Goal: Transaction & Acquisition: Obtain resource

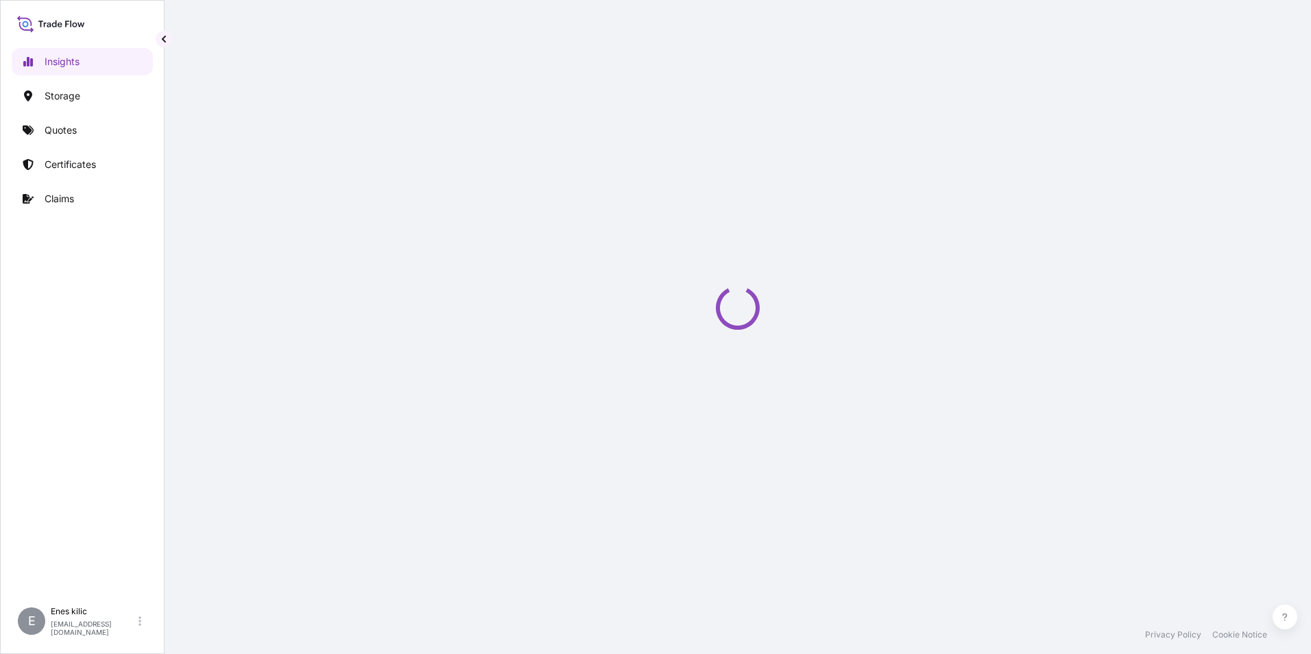
select select "2025"
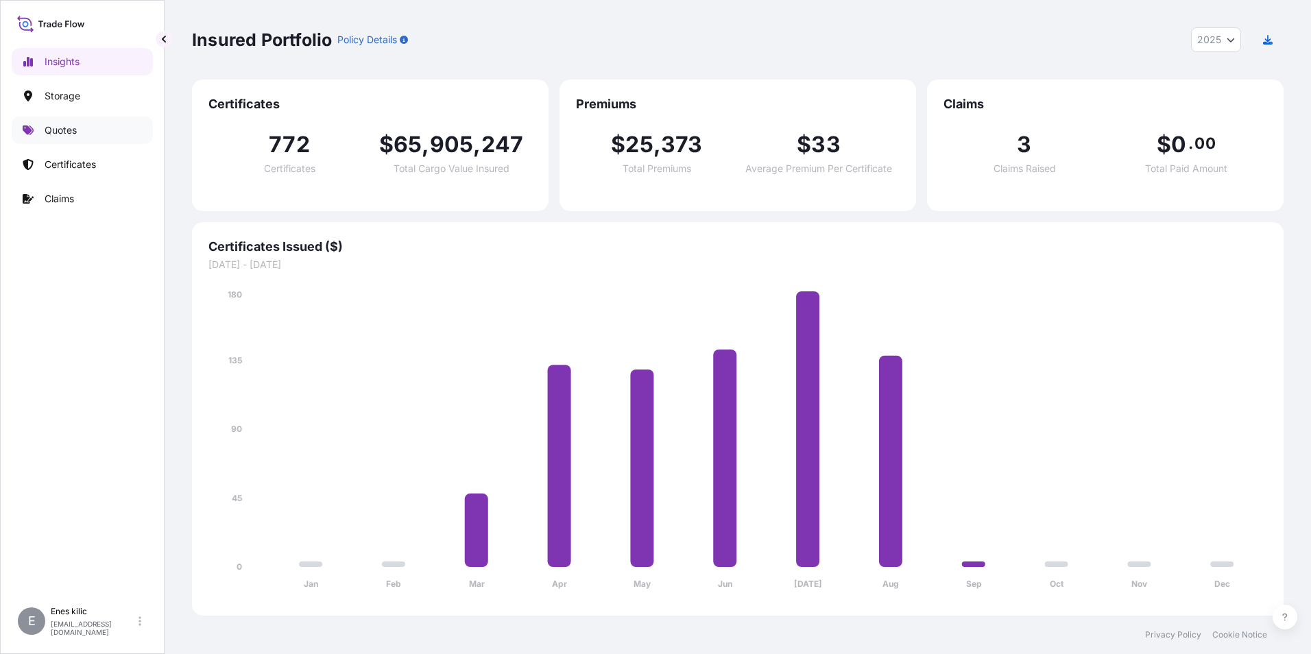
click at [76, 129] on p "Quotes" at bounding box center [61, 130] width 32 height 14
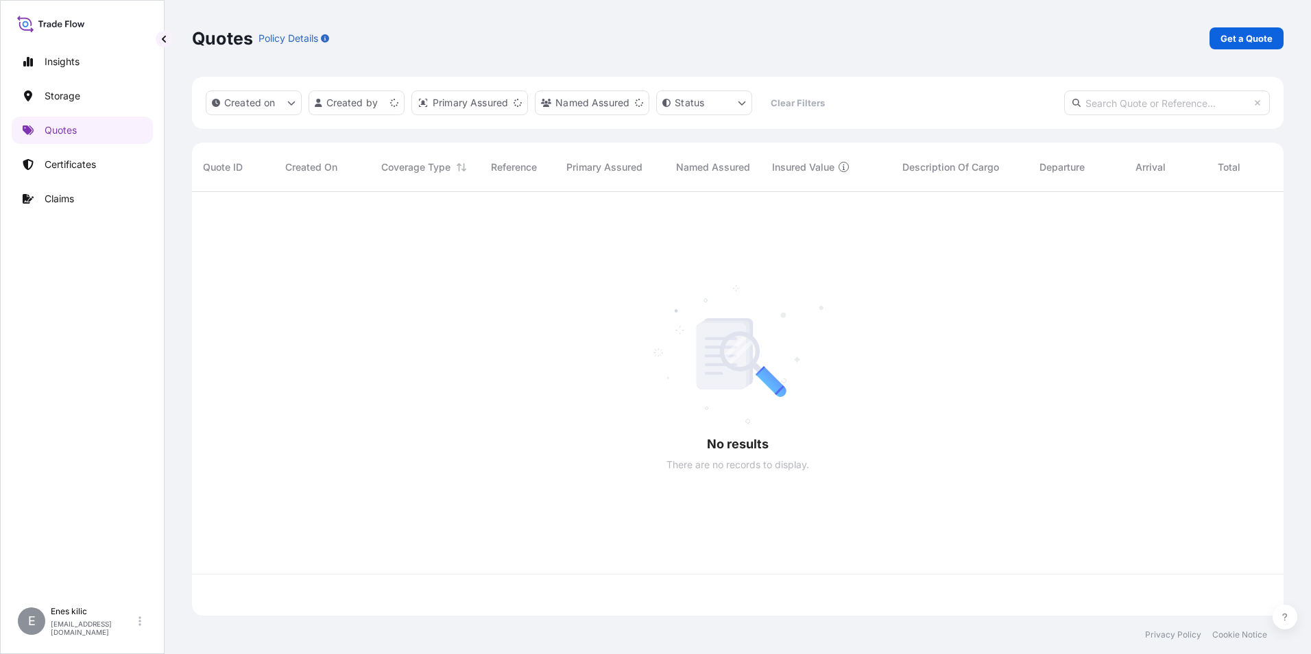
scroll to position [421, 1081]
click at [1258, 38] on p "Get a Quote" at bounding box center [1246, 39] width 52 height 14
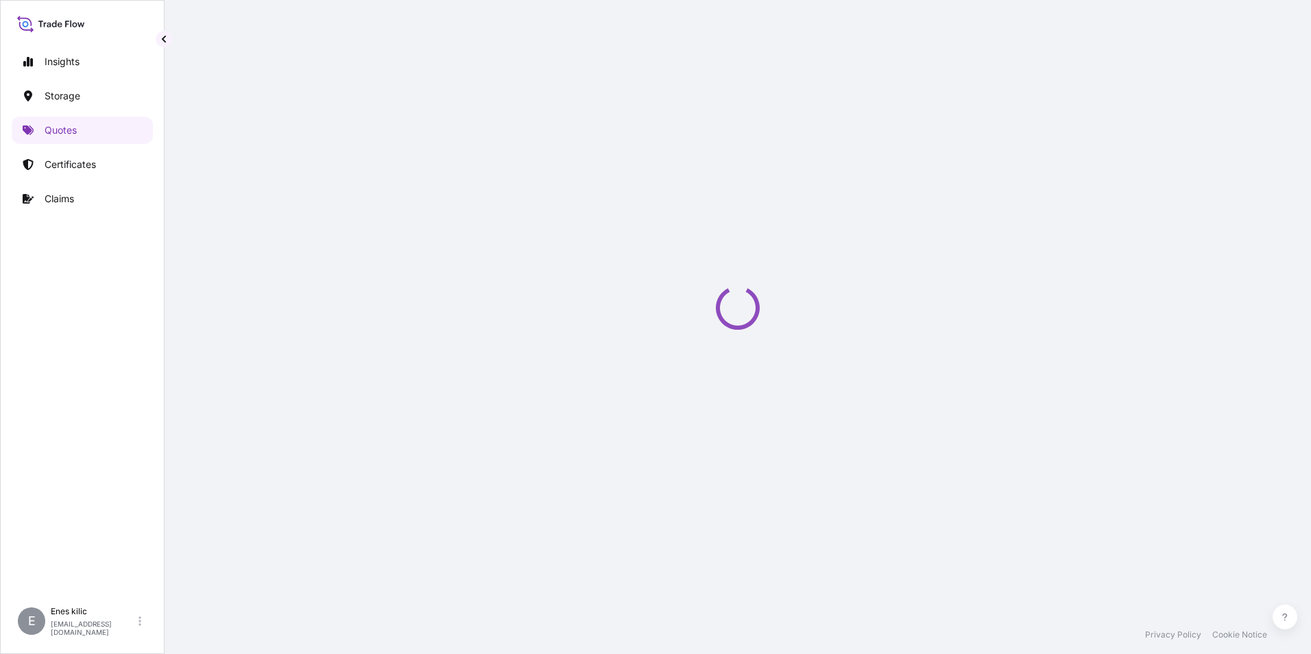
scroll to position [22, 0]
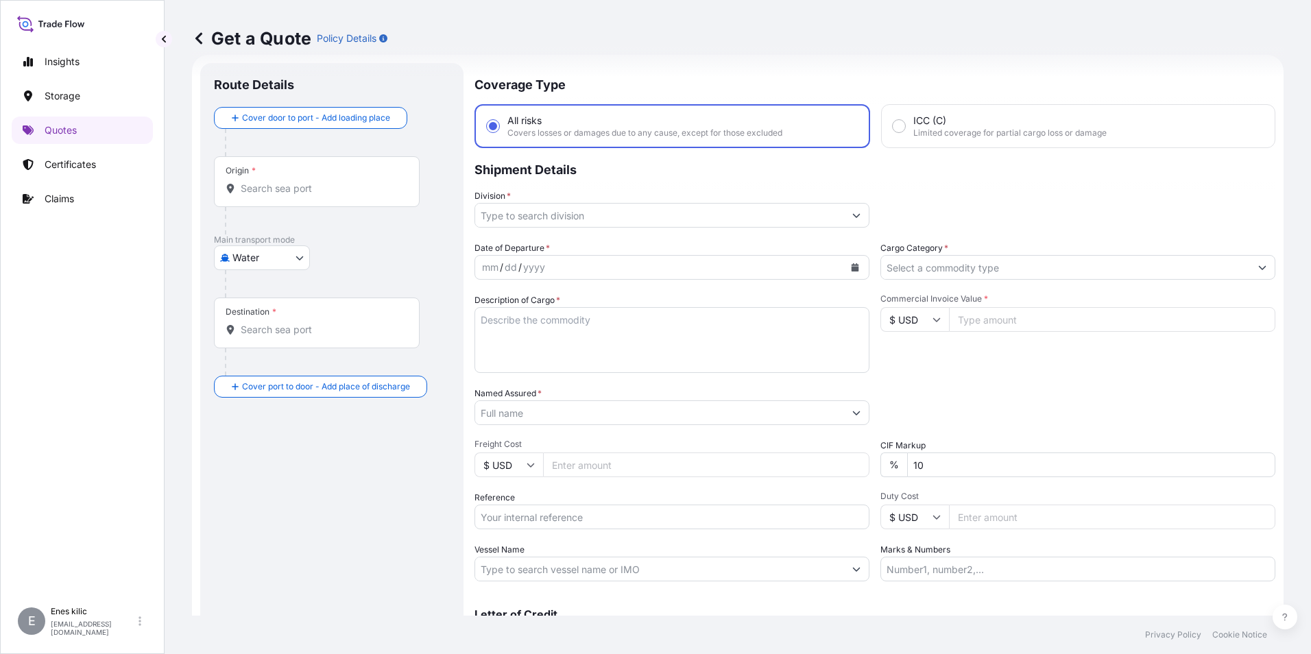
click at [335, 173] on div "Origin *" at bounding box center [317, 181] width 206 height 51
click at [335, 182] on input "Origin *" at bounding box center [322, 189] width 162 height 14
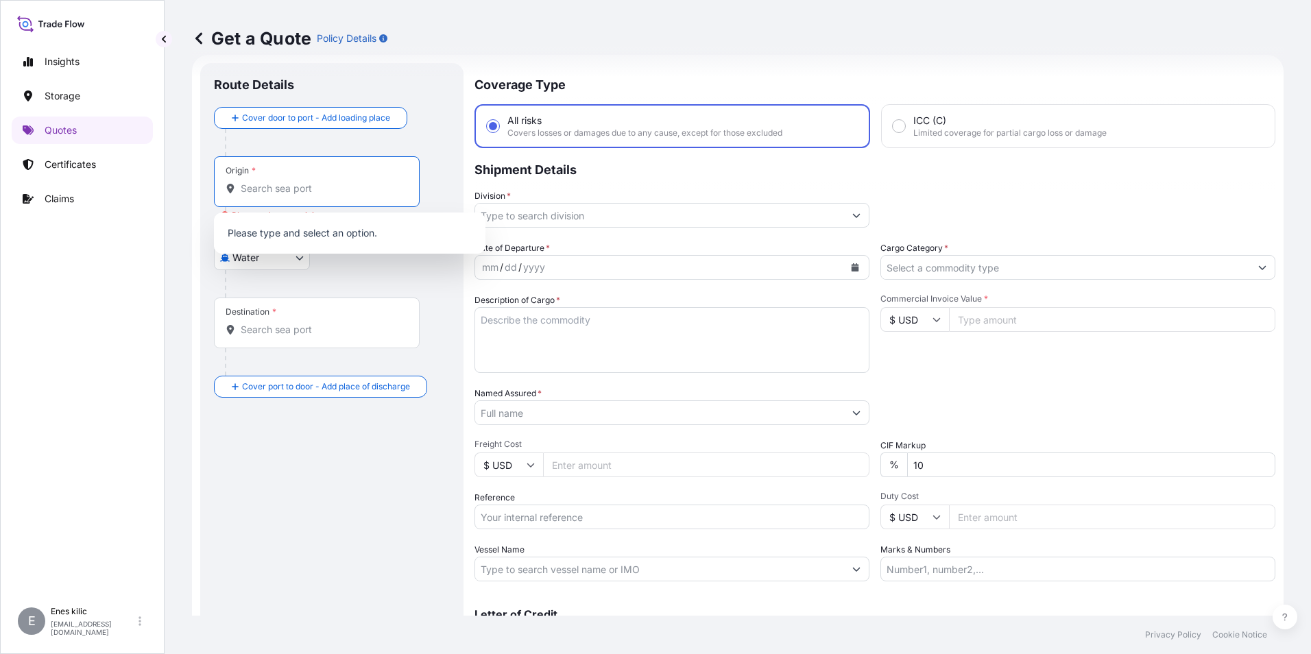
click at [274, 258] on body "0 options available. Insights Storage Quotes Certificates Claims E [PERSON_NAME…" at bounding box center [655, 327] width 1311 height 654
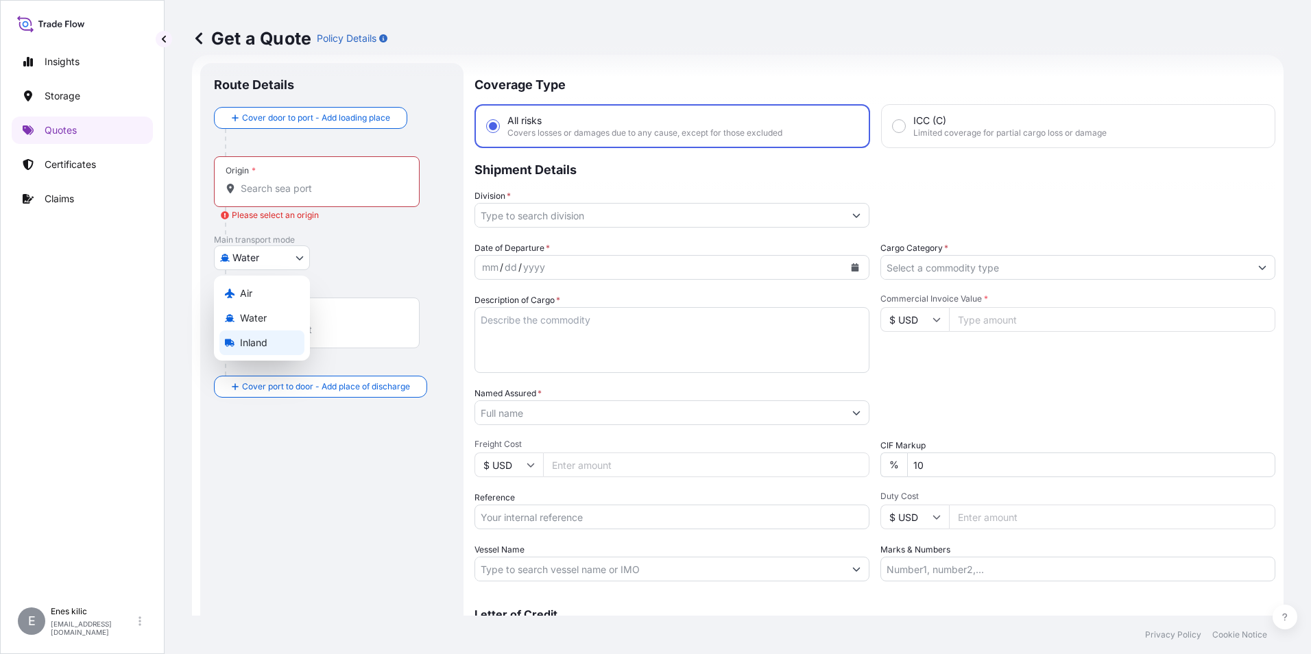
click at [267, 340] on span "Inland" at bounding box center [253, 343] width 27 height 14
select select "Inland"
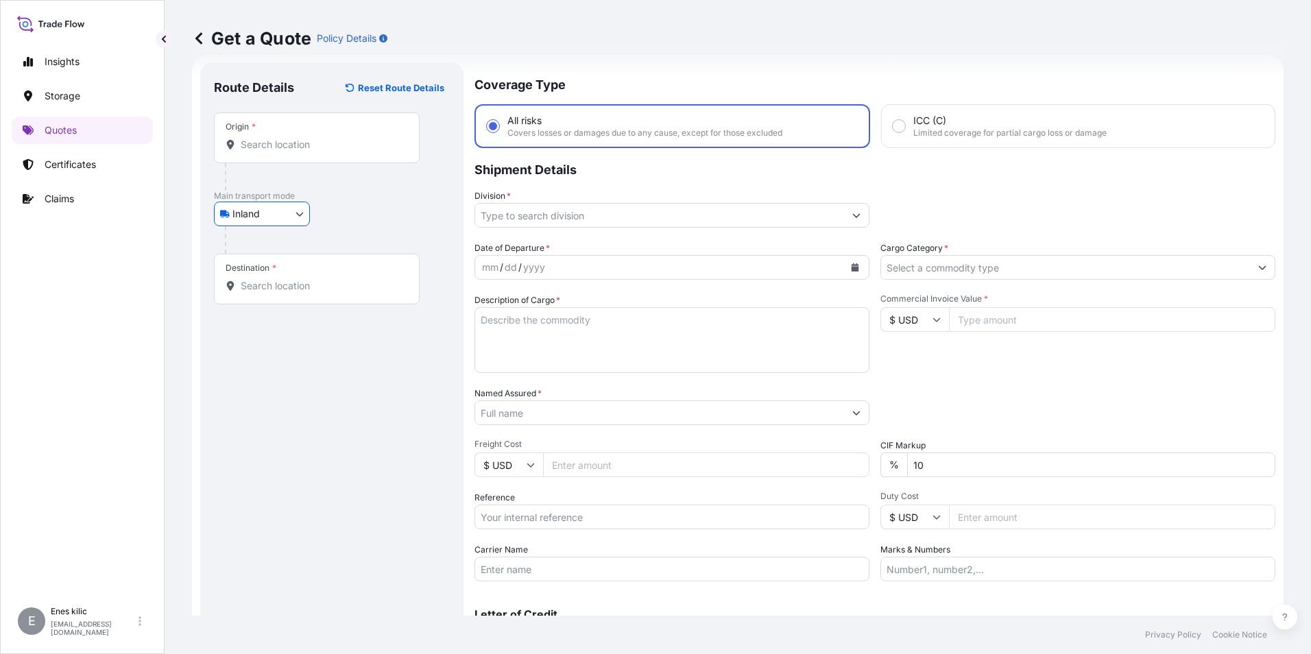
click at [286, 194] on p "Main transport mode" at bounding box center [332, 196] width 236 height 11
click at [282, 141] on input "Origin *" at bounding box center [322, 145] width 162 height 14
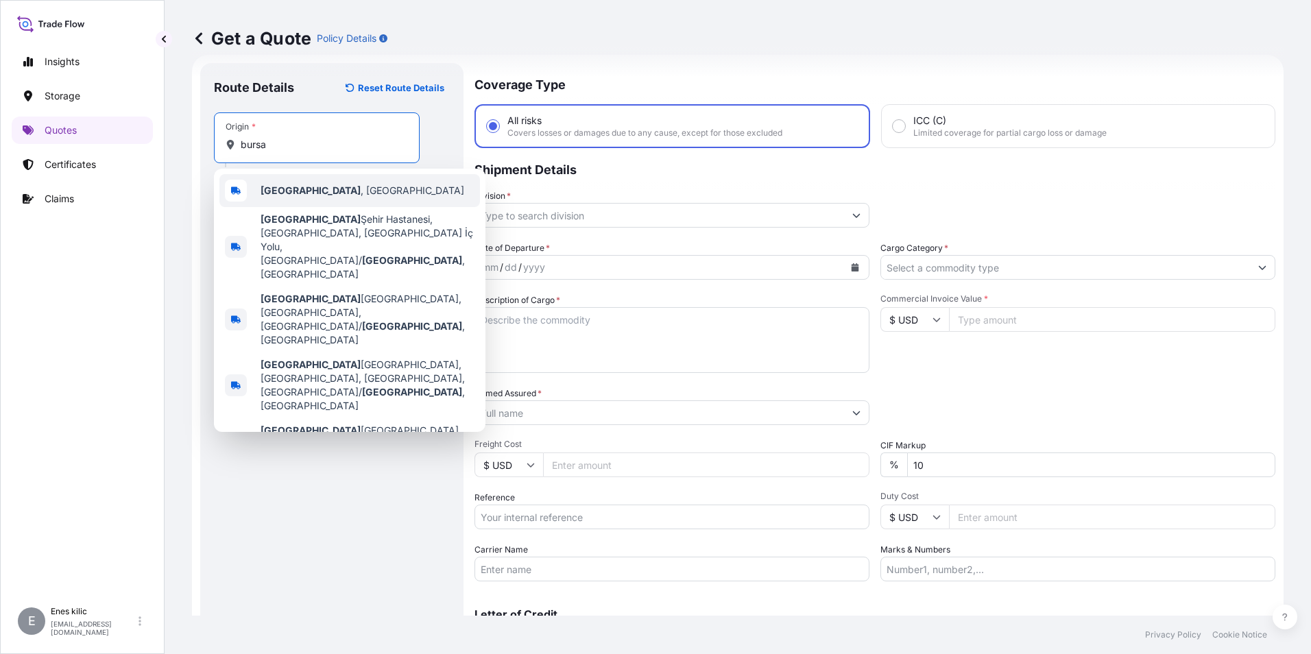
click at [300, 195] on span "[GEOGRAPHIC_DATA] , [GEOGRAPHIC_DATA]" at bounding box center [363, 191] width 204 height 14
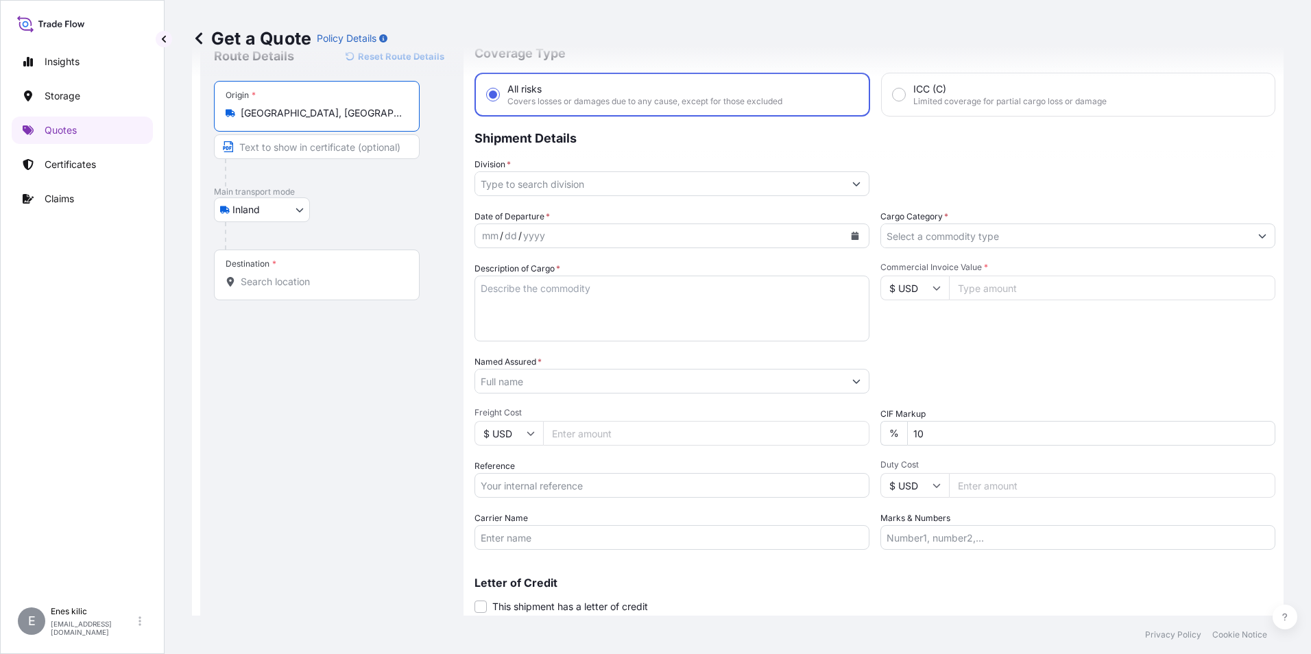
scroll to position [90, 0]
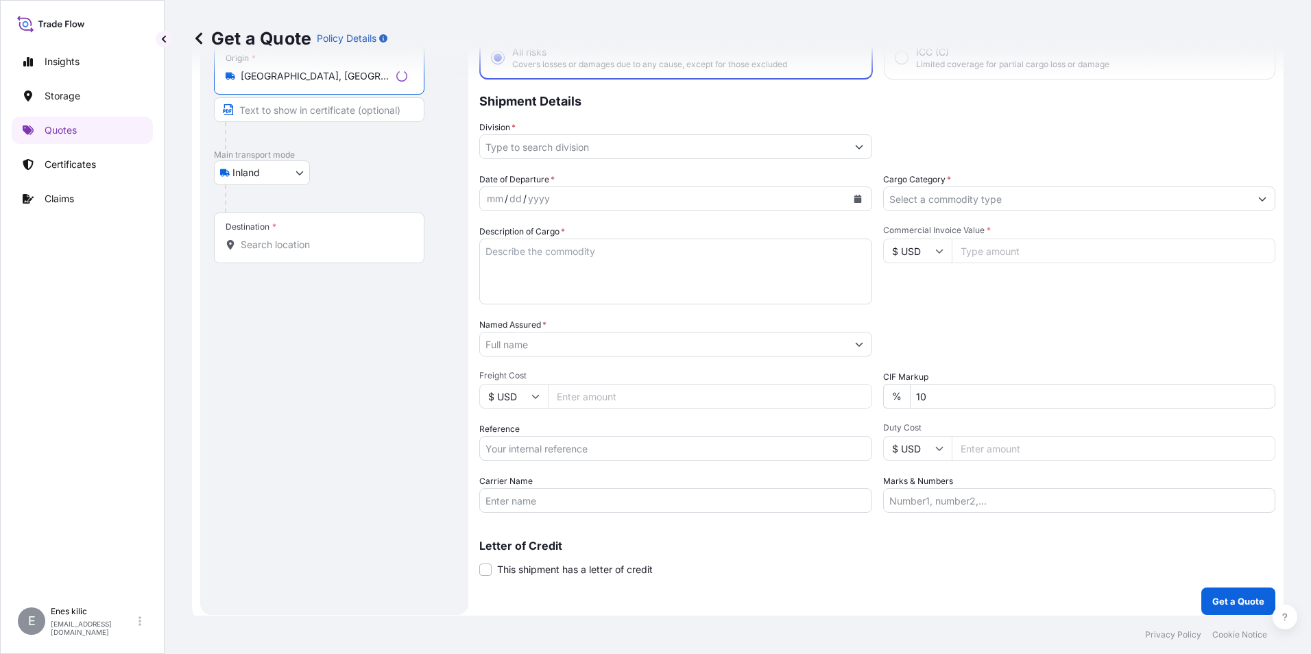
type input "[GEOGRAPHIC_DATA], [GEOGRAPHIC_DATA]"
click at [299, 254] on div "Destination *" at bounding box center [319, 238] width 210 height 51
click at [299, 252] on input "Destination *" at bounding box center [324, 245] width 167 height 14
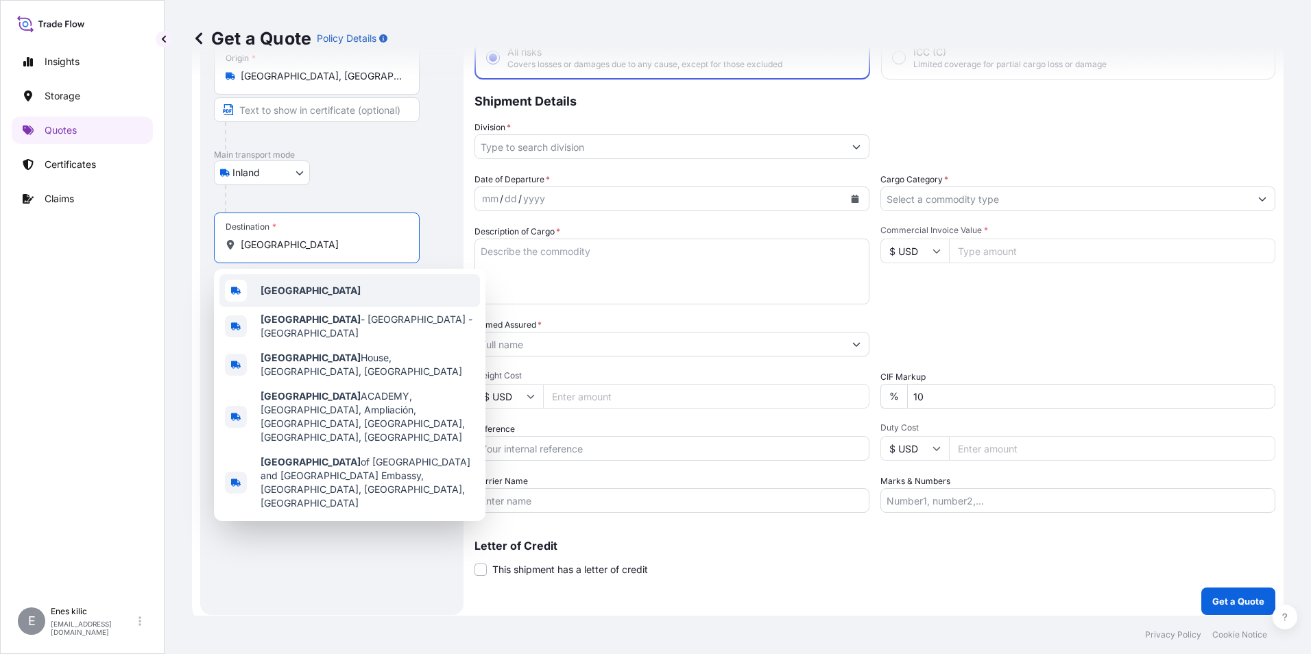
click at [365, 291] on div "[GEOGRAPHIC_DATA]" at bounding box center [349, 290] width 261 height 33
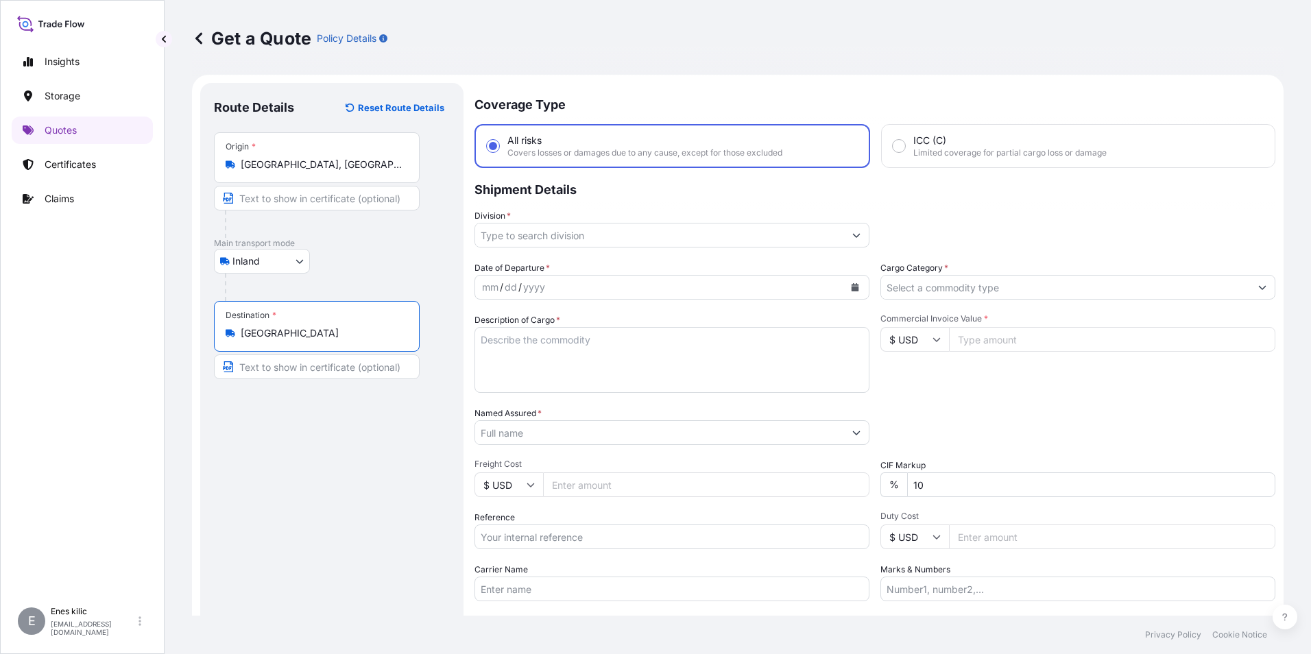
scroll to position [0, 0]
type input "[GEOGRAPHIC_DATA]"
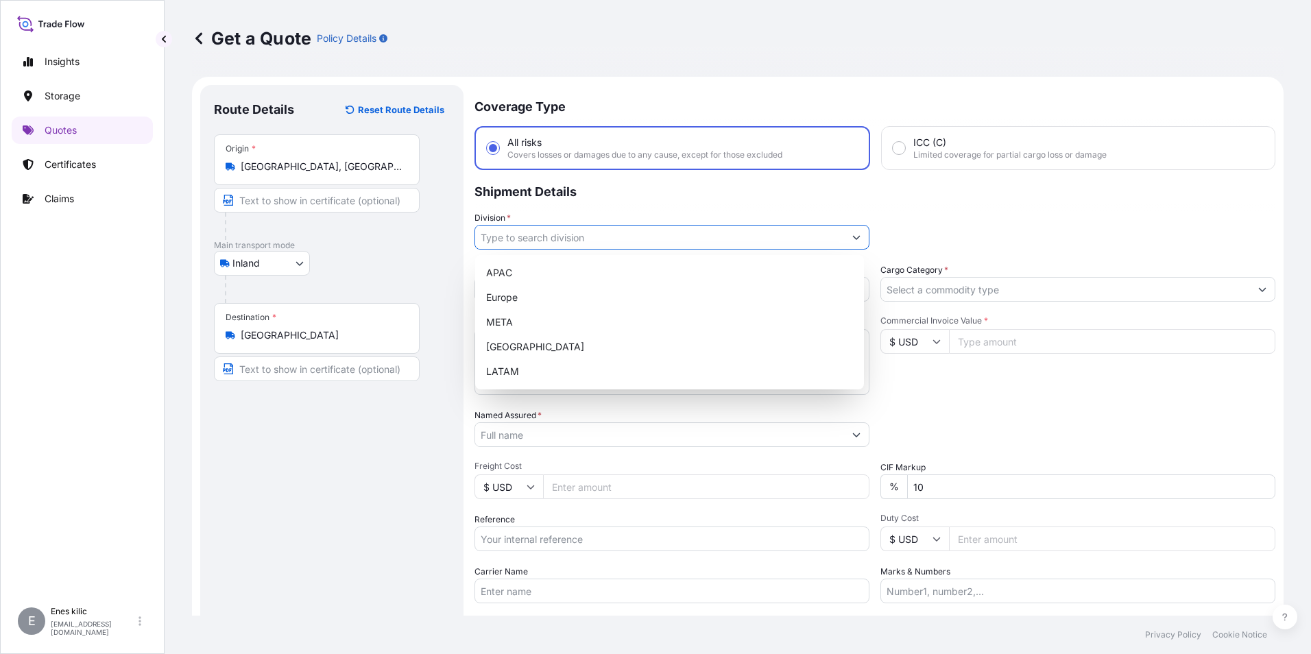
click at [544, 234] on input "Division *" at bounding box center [659, 237] width 369 height 25
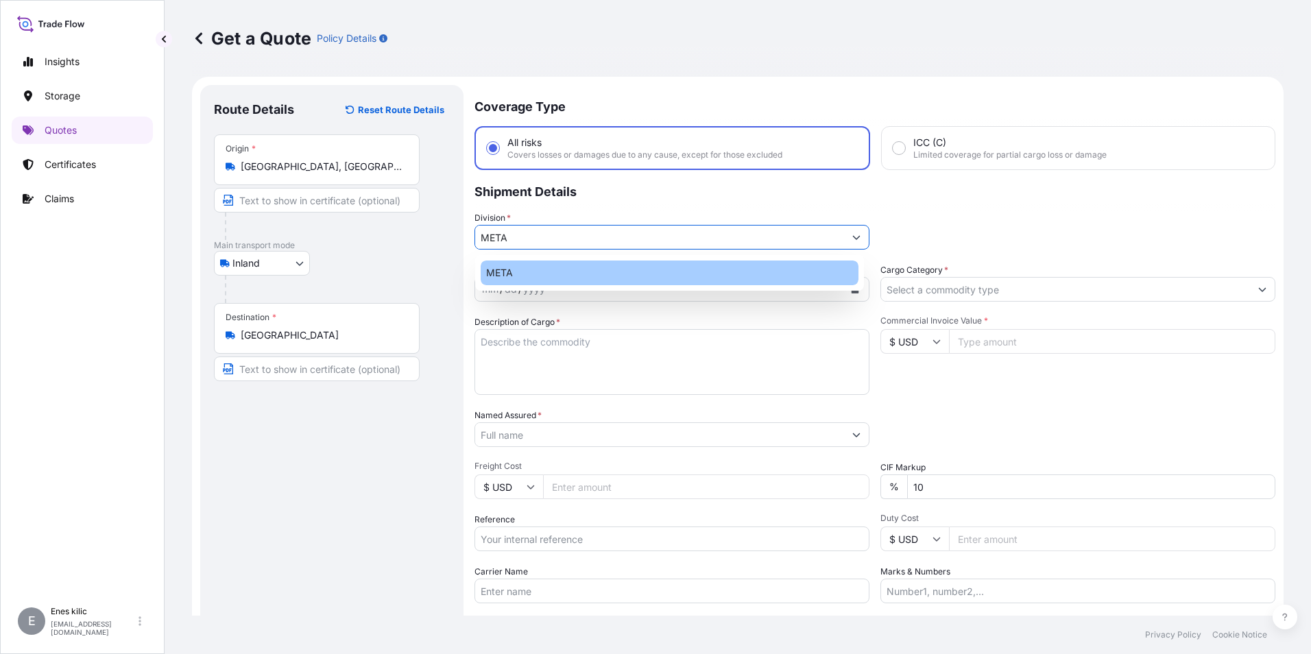
click at [587, 267] on div "META" at bounding box center [670, 273] width 378 height 25
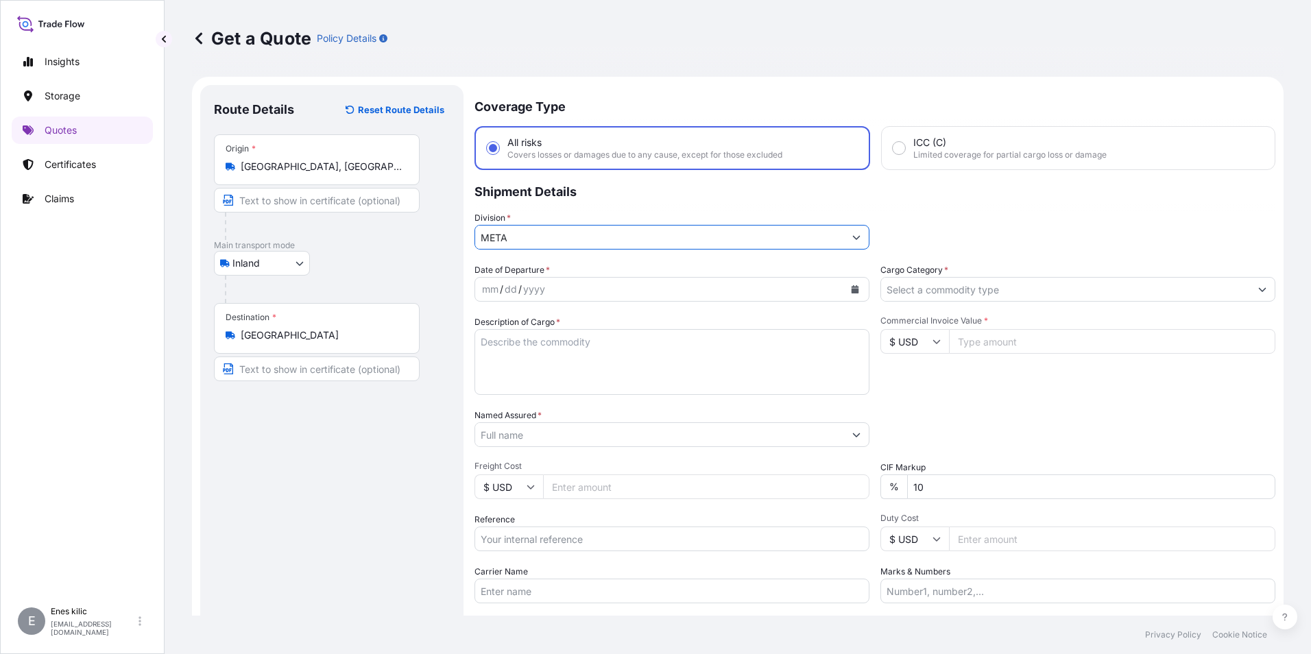
type input "META"
click at [983, 284] on input "Cargo Category *" at bounding box center [1065, 289] width 369 height 25
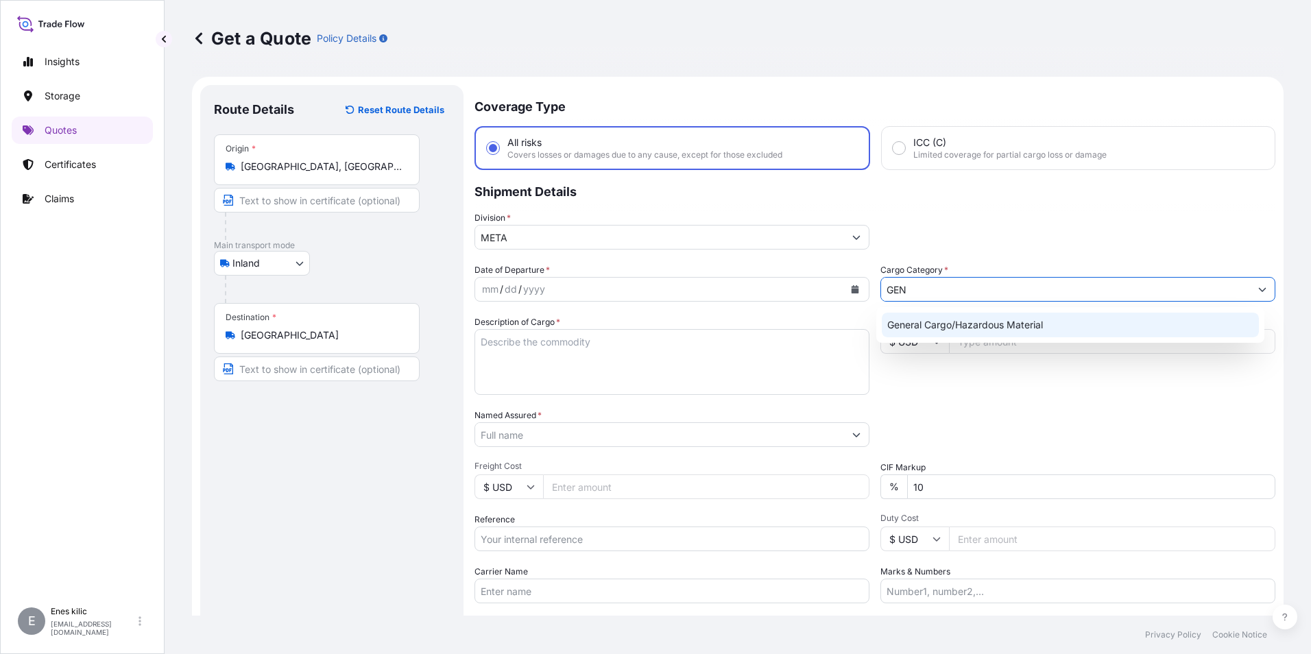
click at [984, 320] on div "General Cargo/Hazardous Material" at bounding box center [1071, 325] width 378 height 25
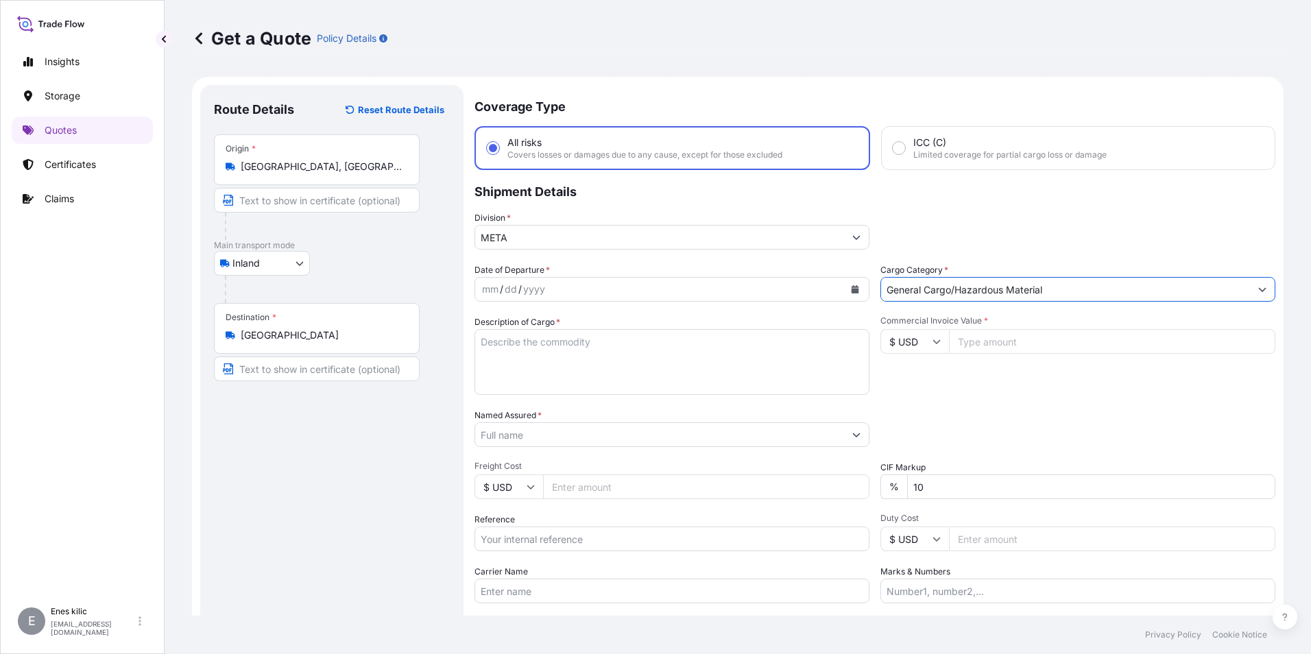
type input "General Cargo/Hazardous Material"
drag, startPoint x: 837, startPoint y: 305, endPoint x: 837, endPoint y: 293, distance: 11.7
click at [836, 304] on div "Date of Departure * mm / dd / yyyy Cargo Category * General Cargo/Hazardous Mat…" at bounding box center [874, 433] width 801 height 340
click at [851, 287] on icon "Calendar" at bounding box center [855, 289] width 8 height 8
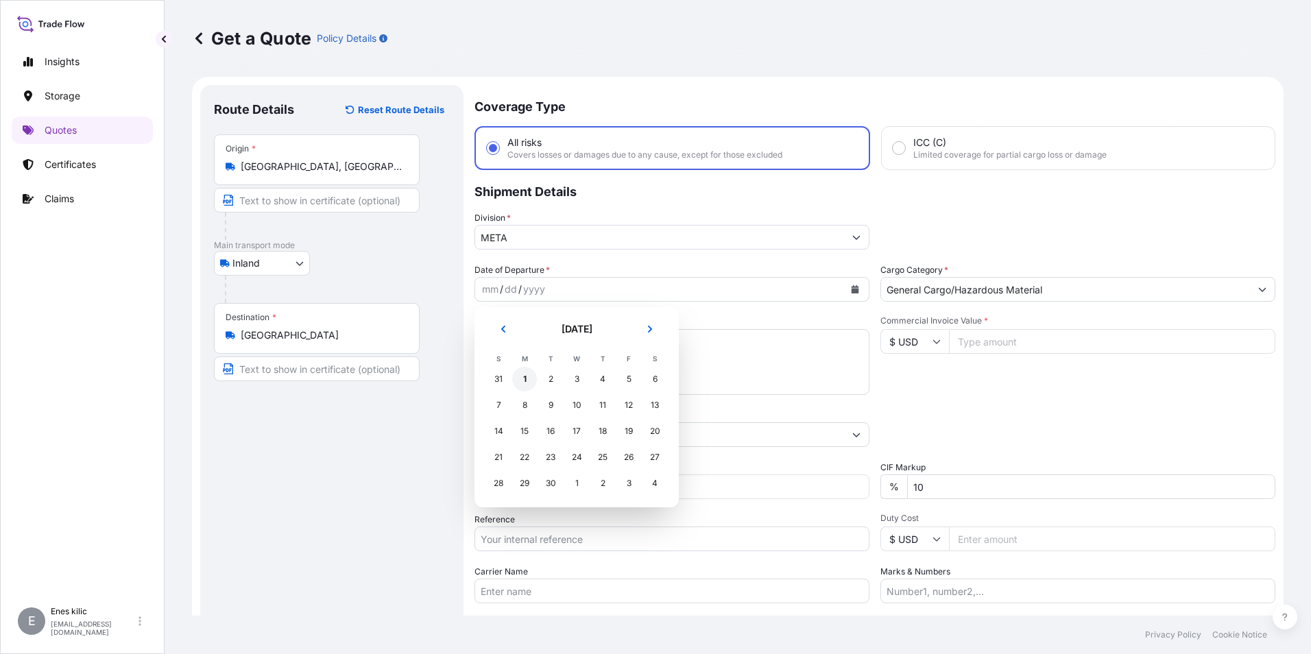
click at [524, 378] on div "1" at bounding box center [524, 379] width 25 height 25
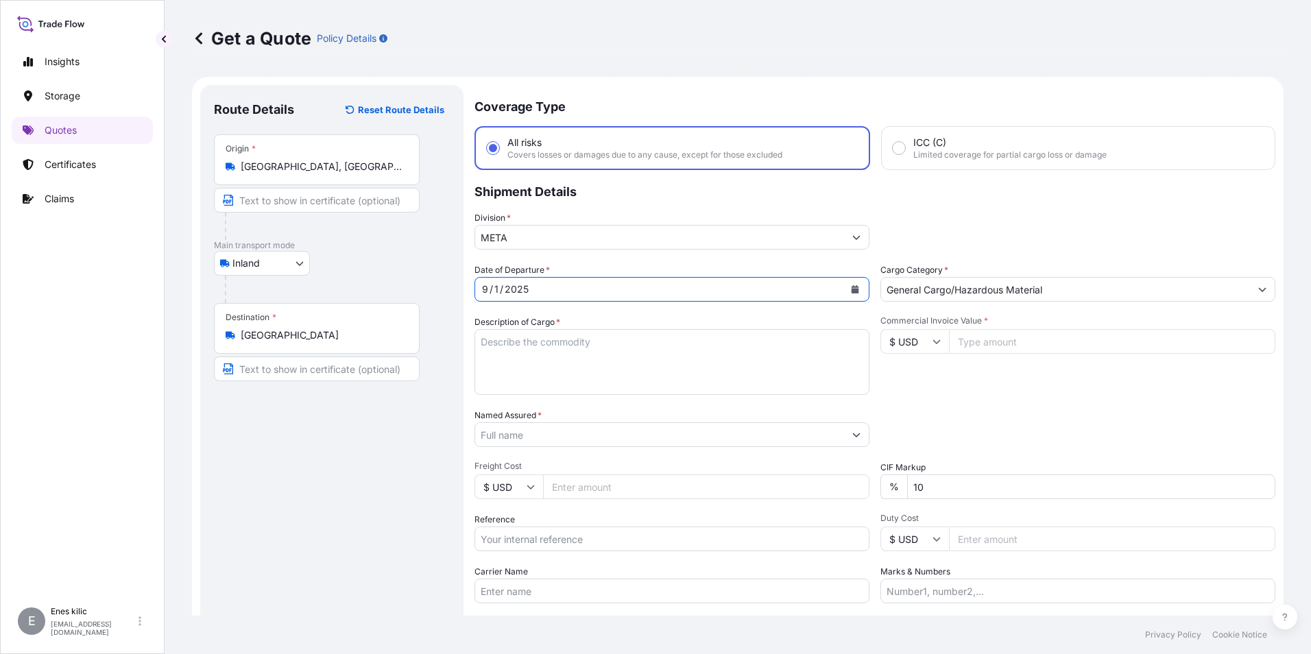
click at [566, 325] on div "Description of Cargo *" at bounding box center [671, 355] width 395 height 80
click at [571, 335] on textarea "Description of Cargo *" at bounding box center [671, 362] width 395 height 66
click at [554, 380] on textarea "Description of Cargo *" at bounding box center [671, 362] width 395 height 66
paste textarea "5 kap / 2500 kg"
click at [595, 342] on textarea "5 kap / 2500 kg" at bounding box center [671, 362] width 395 height 66
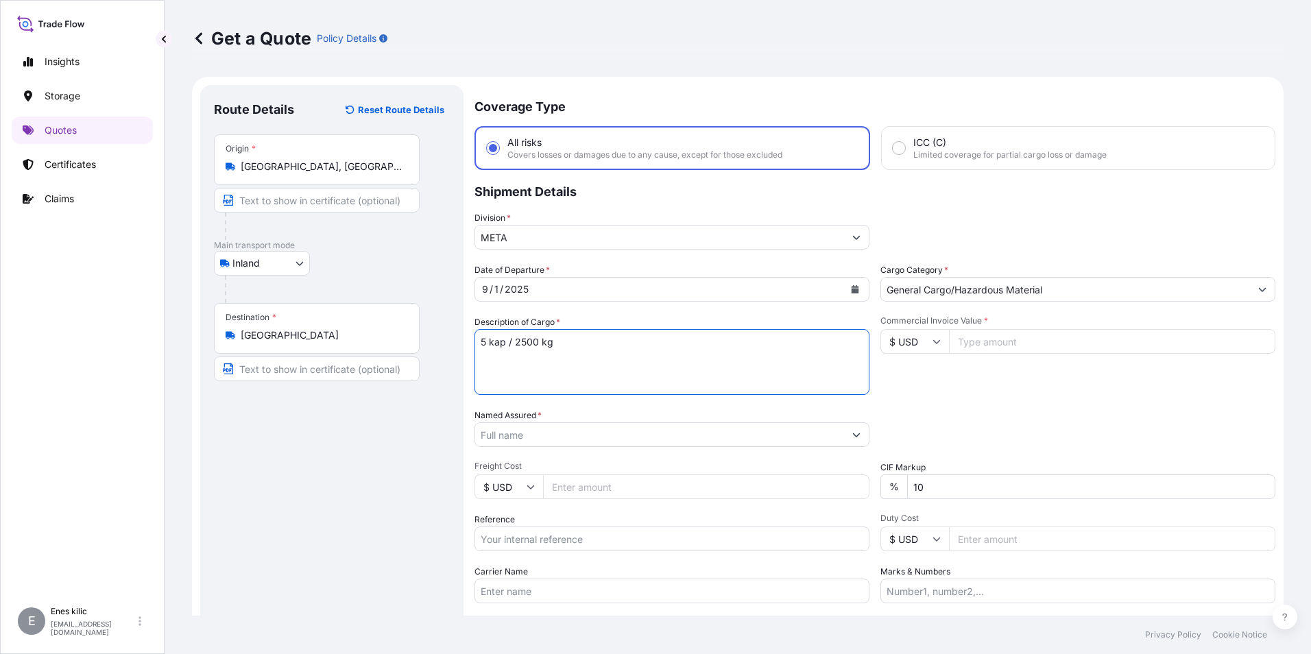
paste textarea "870899979929 [PERSON_NAME] [PERSON_NAME]"
type textarea "5 kap / 2500 kg 870899979929 [PERSON_NAME] [PERSON_NAME] INSURANCE PREMIUM USD …"
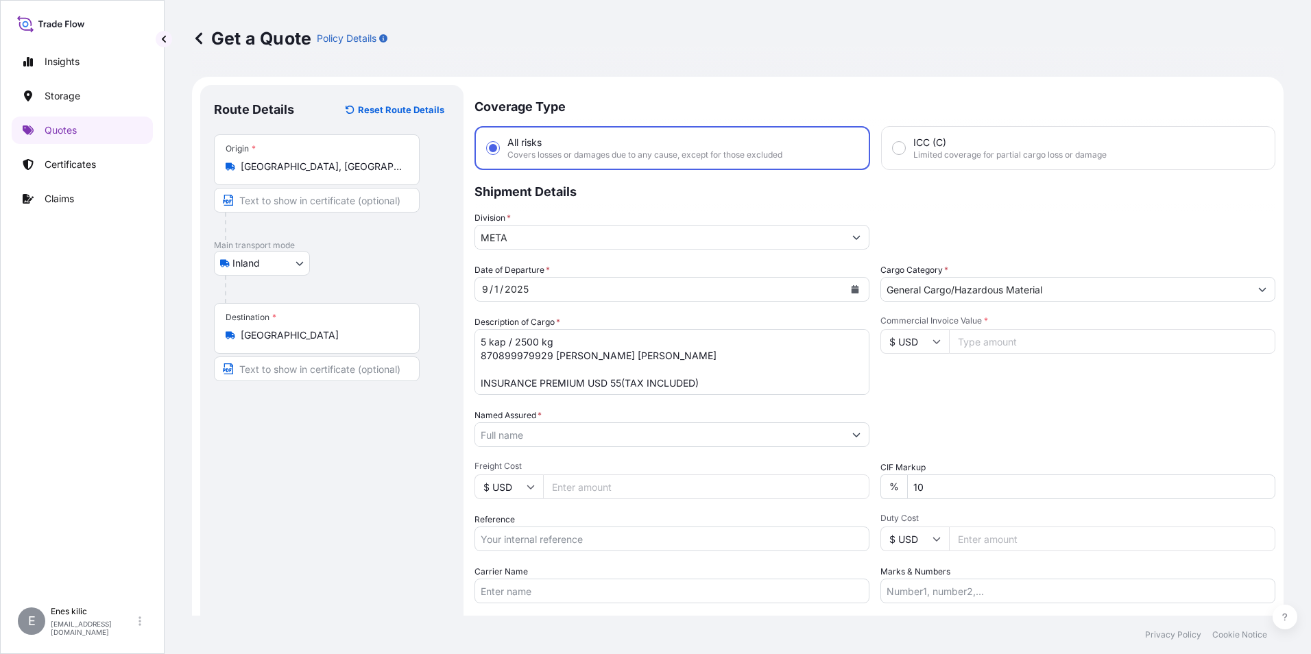
click at [937, 345] on input "$ USD" at bounding box center [914, 341] width 69 height 25
click at [910, 376] on div "€ EUR" at bounding box center [910, 379] width 58 height 26
type input "€ EUR"
click at [978, 340] on input "Commercial Invoice Value *" at bounding box center [1112, 341] width 326 height 25
type input "21594"
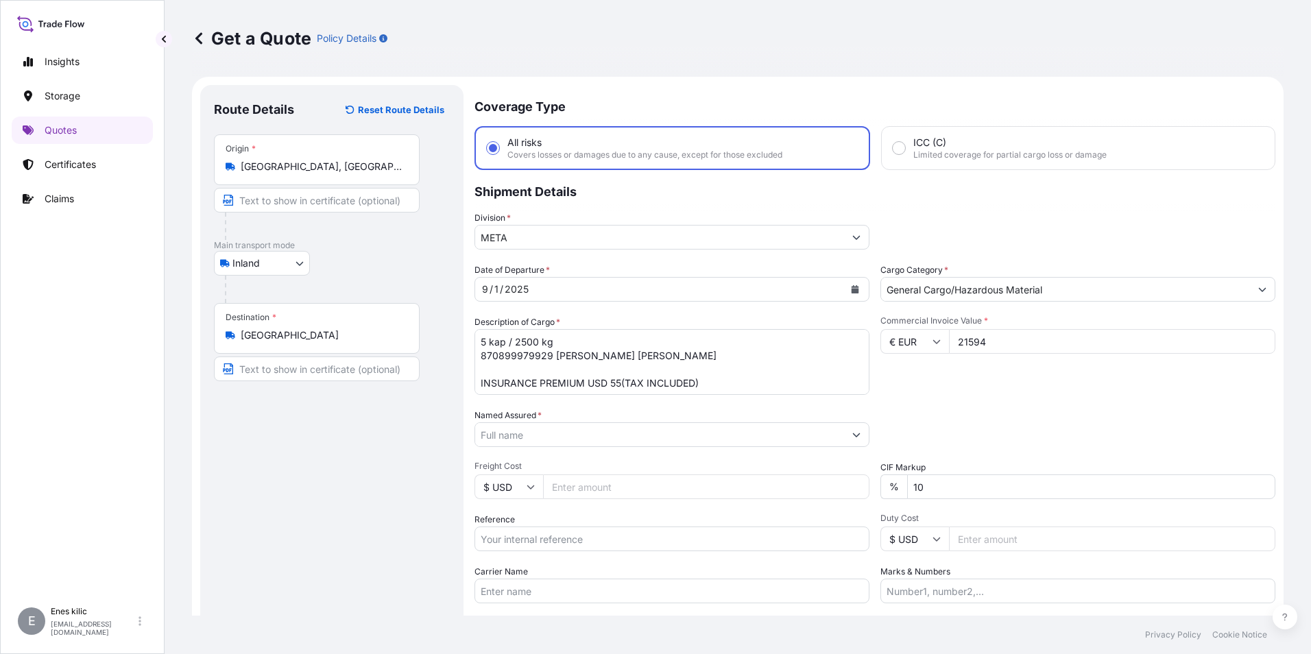
click at [1044, 480] on input "10" at bounding box center [1091, 486] width 368 height 25
type input "0"
click at [1026, 438] on div "Packing Category Type to search a container mode Please select a primary mode o…" at bounding box center [1077, 428] width 395 height 38
click at [662, 424] on input "Named Assured *" at bounding box center [659, 434] width 369 height 25
click at [554, 438] on input "Named Assured *" at bounding box center [659, 434] width 369 height 25
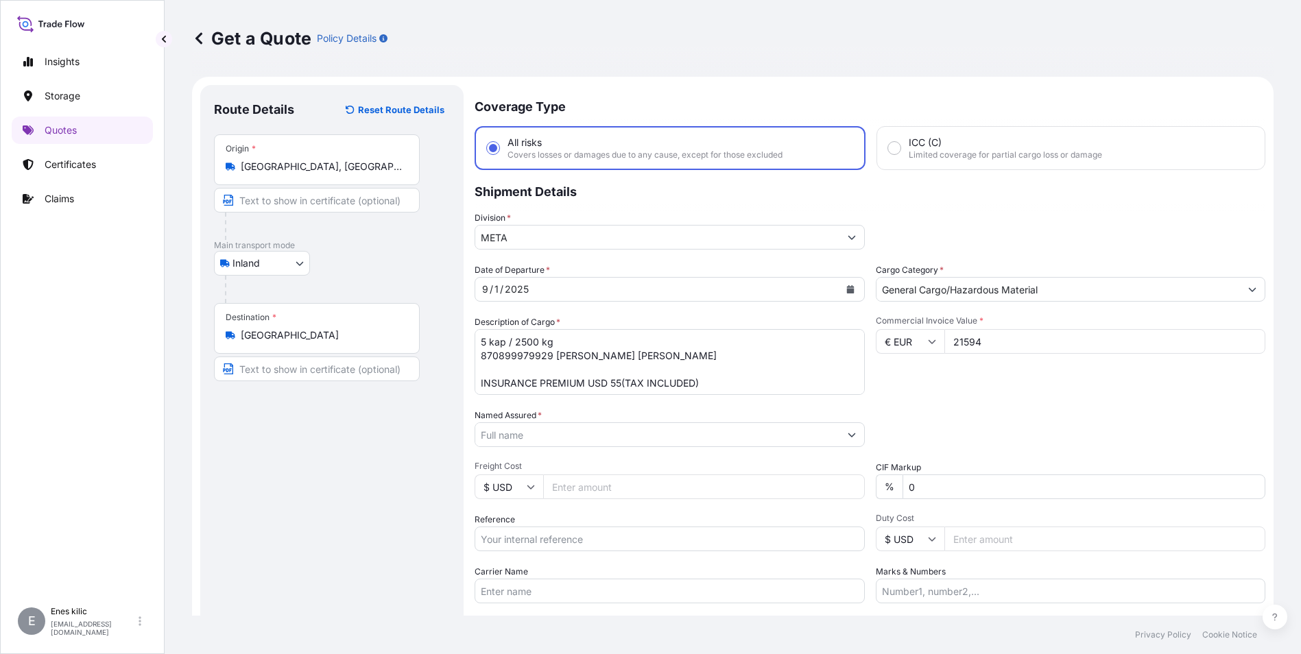
paste input "FAMS OTOMOTIV AKSESUARLARI YEDEK PARCA TIC SAN A.S."
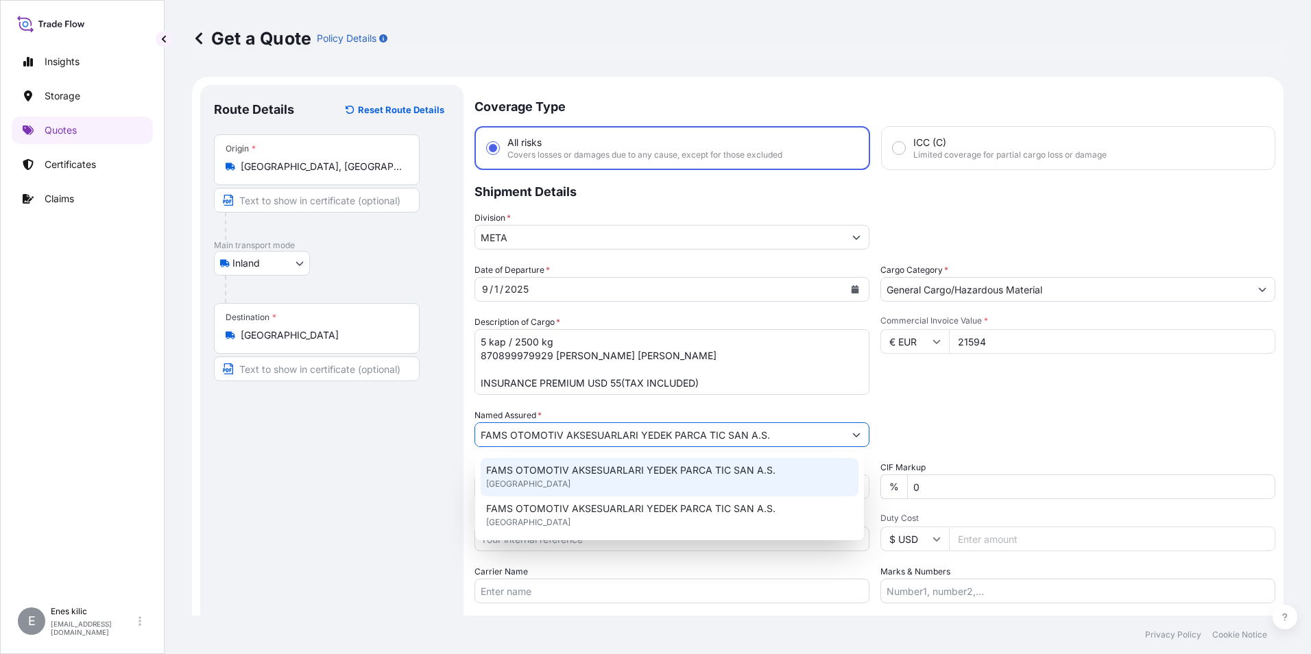
click at [571, 475] on span "FAMS OTOMOTIV AKSESUARLARI YEDEK PARCA TIC SAN A.S." at bounding box center [630, 470] width 289 height 14
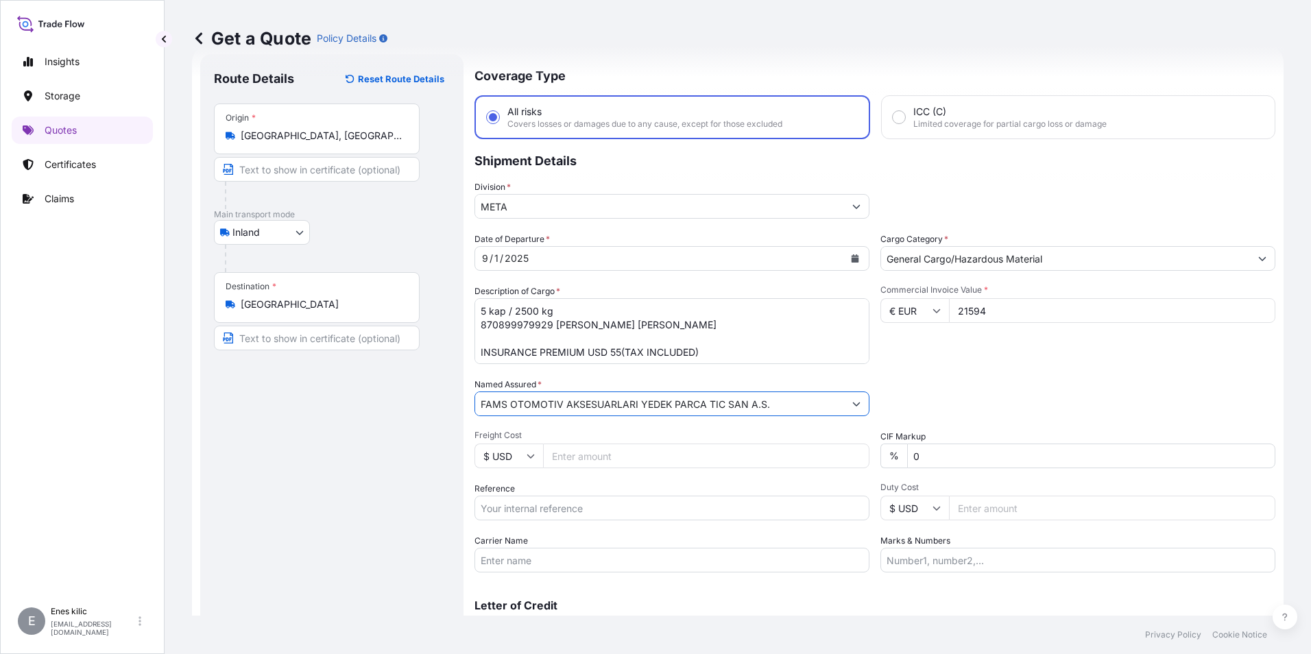
scroll to position [69, 0]
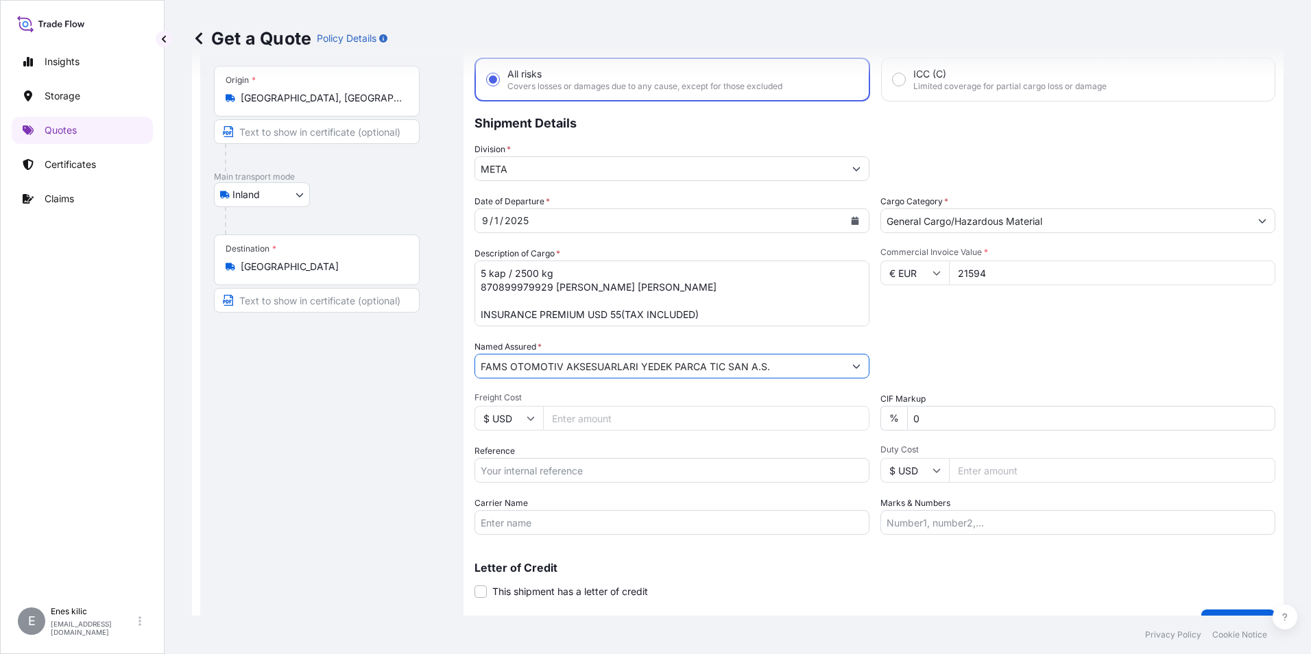
type input "FAMS OTOMOTIV AKSESUARLARI YEDEK PARCA TIC SAN A.S."
click at [571, 481] on input "Reference" at bounding box center [671, 470] width 395 height 25
click at [572, 506] on div "Carrier Name" at bounding box center [671, 515] width 395 height 38
click at [542, 521] on input "Carrier Name" at bounding box center [671, 522] width 395 height 25
click at [541, 513] on input "Carrier Name" at bounding box center [671, 522] width 395 height 25
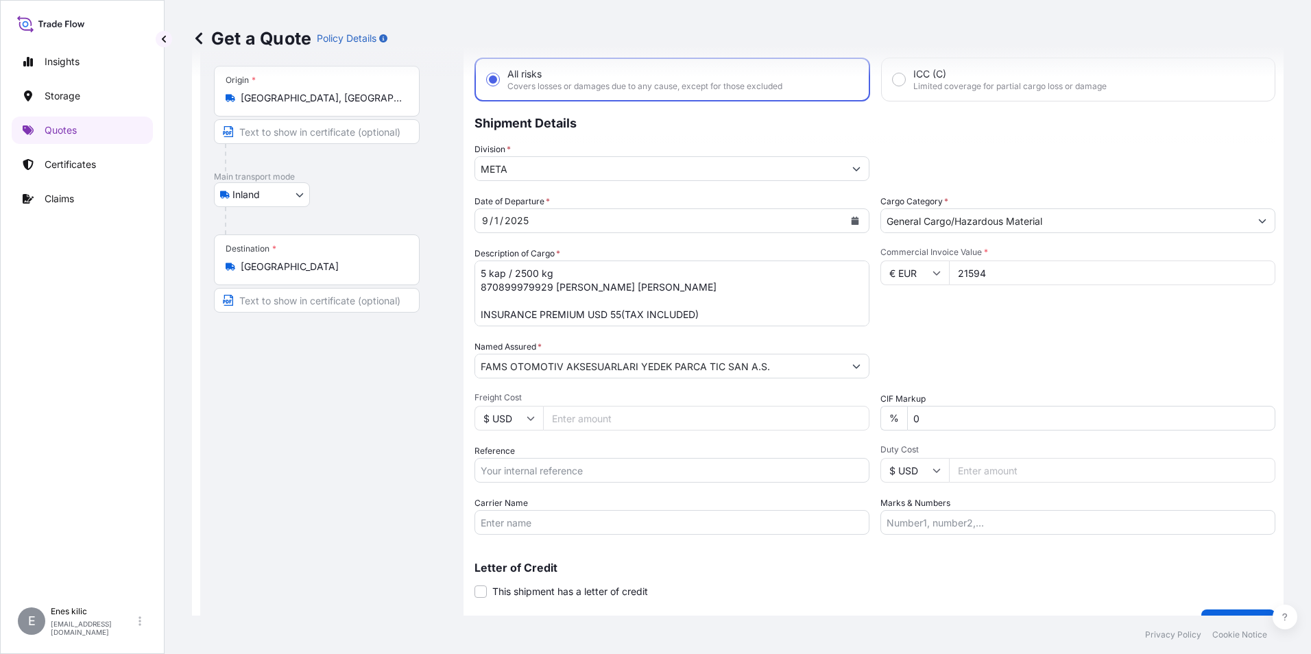
paste input ""MIRAN LOJİSTIK ""
click at [577, 523] on input ""MIRAN LOJİSTIK "" at bounding box center [671, 522] width 395 height 25
click at [486, 524] on input ""MIRAN LOJİSTIK" at bounding box center [671, 522] width 395 height 25
click at [621, 525] on input "MIRAN LOJİSTIK" at bounding box center [671, 522] width 395 height 25
type input "MIRAN LOJİSTIK"
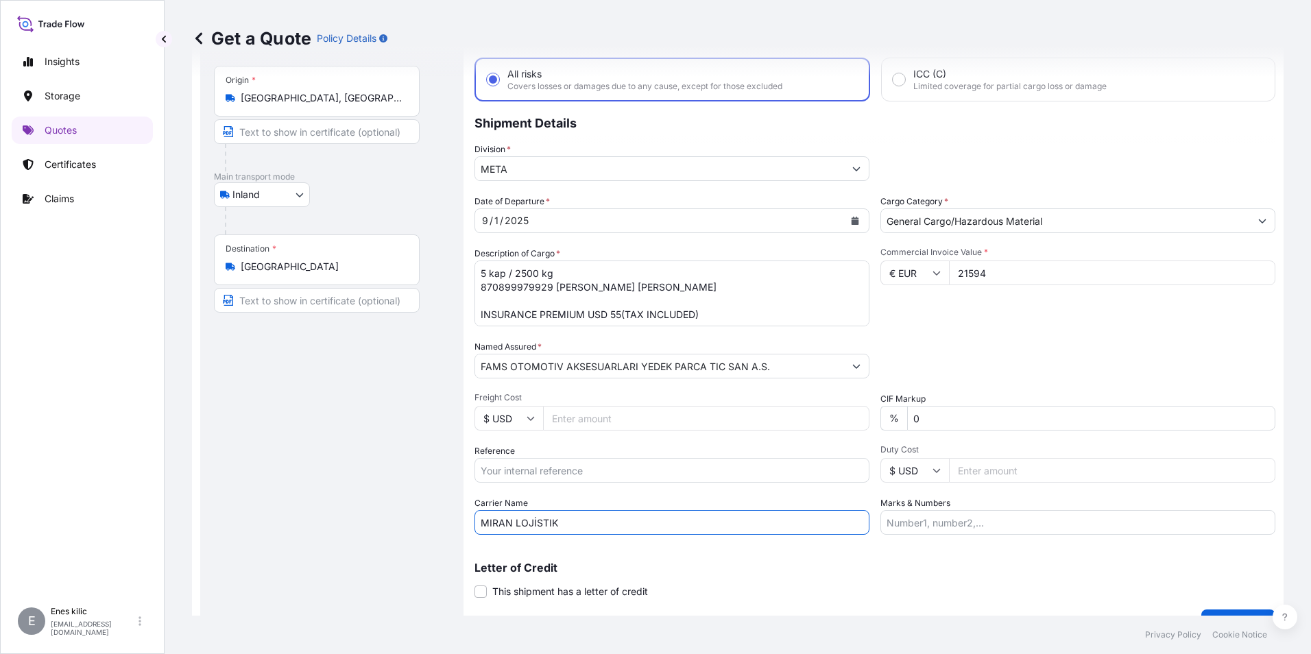
click at [952, 553] on div "Letter of Credit This shipment has a letter of credit Letter of credit * Letter…" at bounding box center [874, 572] width 801 height 53
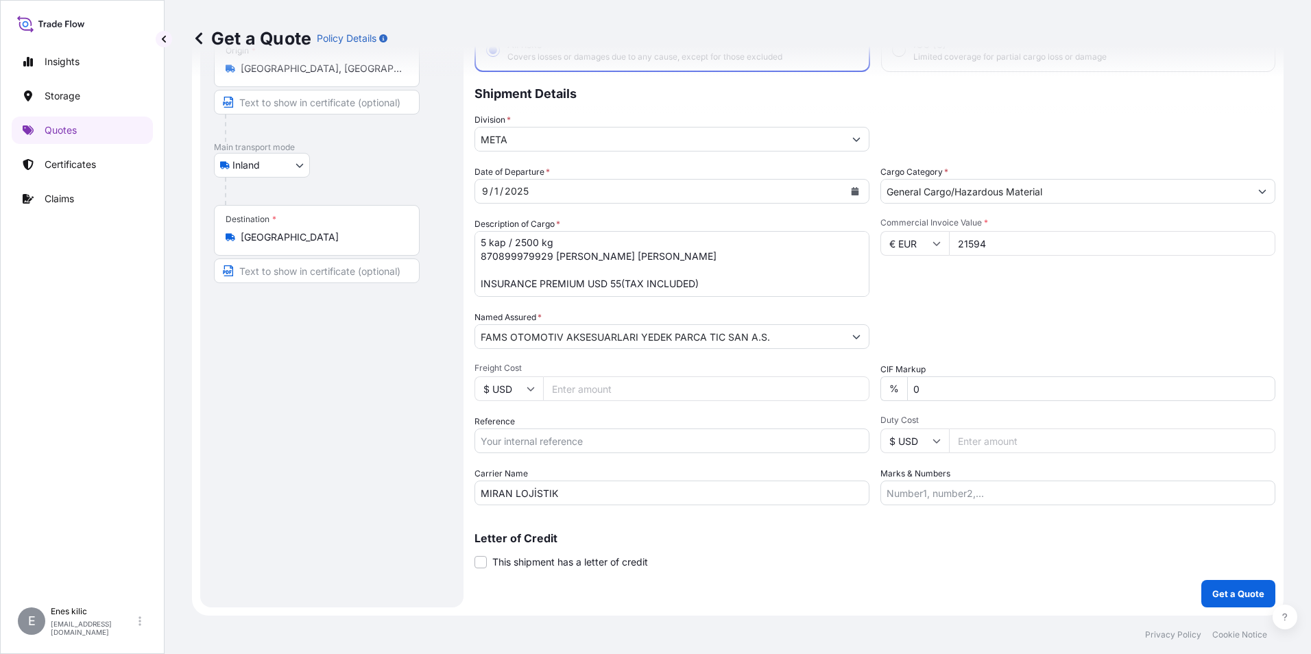
scroll to position [15, 0]
click at [721, 272] on textarea "5 kap / 2500 kg 870899979929 [PERSON_NAME] [PERSON_NAME] INSURANCE PREMIUM USD …" at bounding box center [671, 264] width 395 height 66
click at [959, 304] on div "Date of Departure * [DATE] Cargo Category * General Cargo/Hazardous Material De…" at bounding box center [874, 335] width 801 height 340
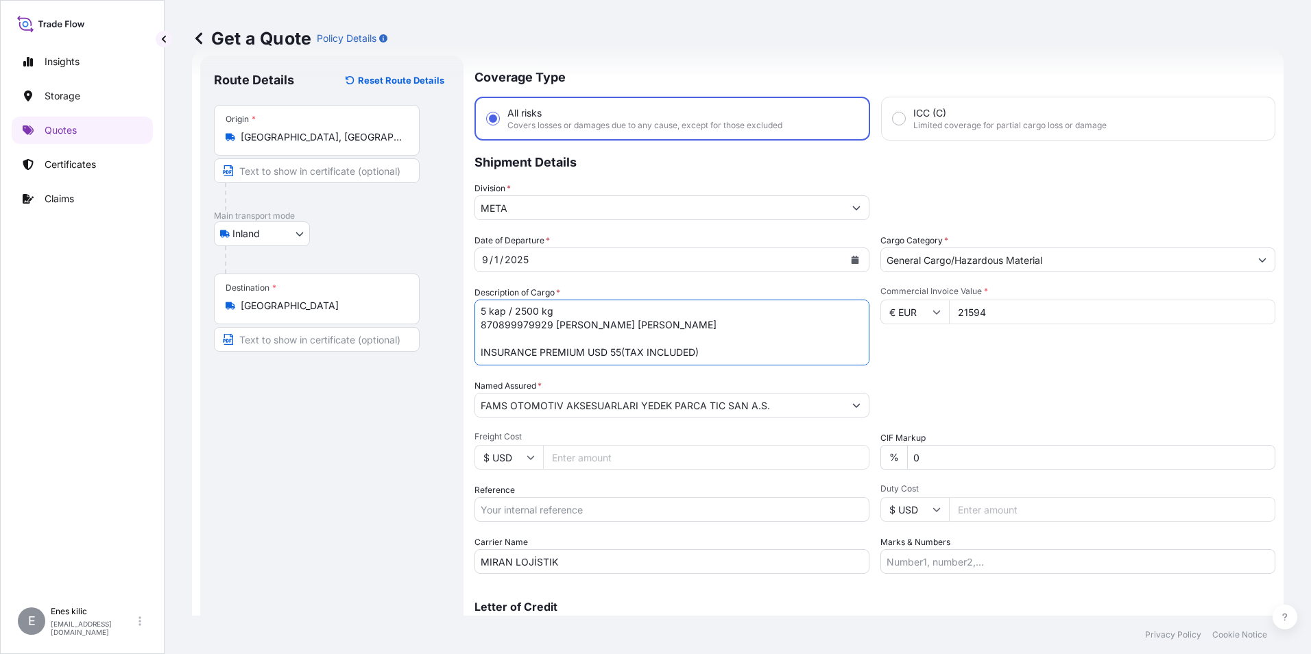
click at [481, 336] on textarea "5 kap / 2500 kg 870899979929 [PERSON_NAME] [PERSON_NAME] INSURANCE PREMIUM USD …" at bounding box center [671, 333] width 395 height 66
type textarea "5 kap / 2500 kg 870899979929 [PERSON_NAME] [PERSON_NAME] INSURANCE PREMIUM USD …"
click at [977, 361] on div "Commercial Invoice Value * € EUR 21594" at bounding box center [1077, 326] width 395 height 80
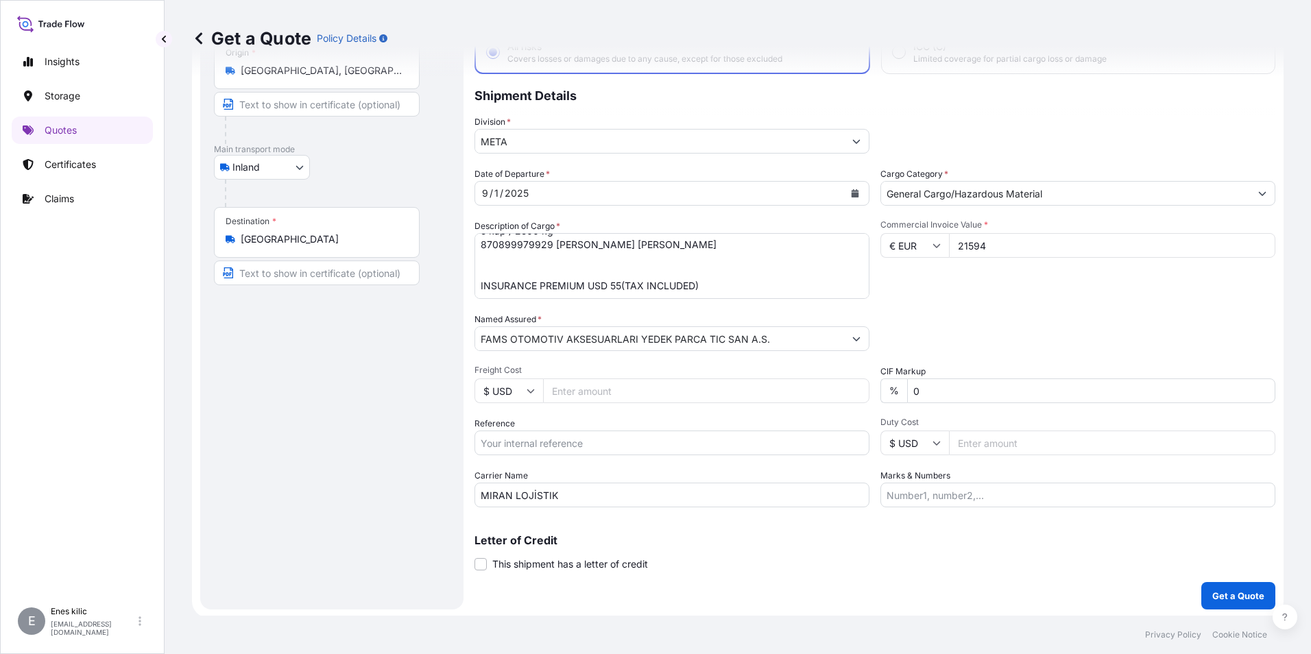
scroll to position [98, 0]
click at [1215, 598] on p "Get a Quote" at bounding box center [1238, 594] width 52 height 14
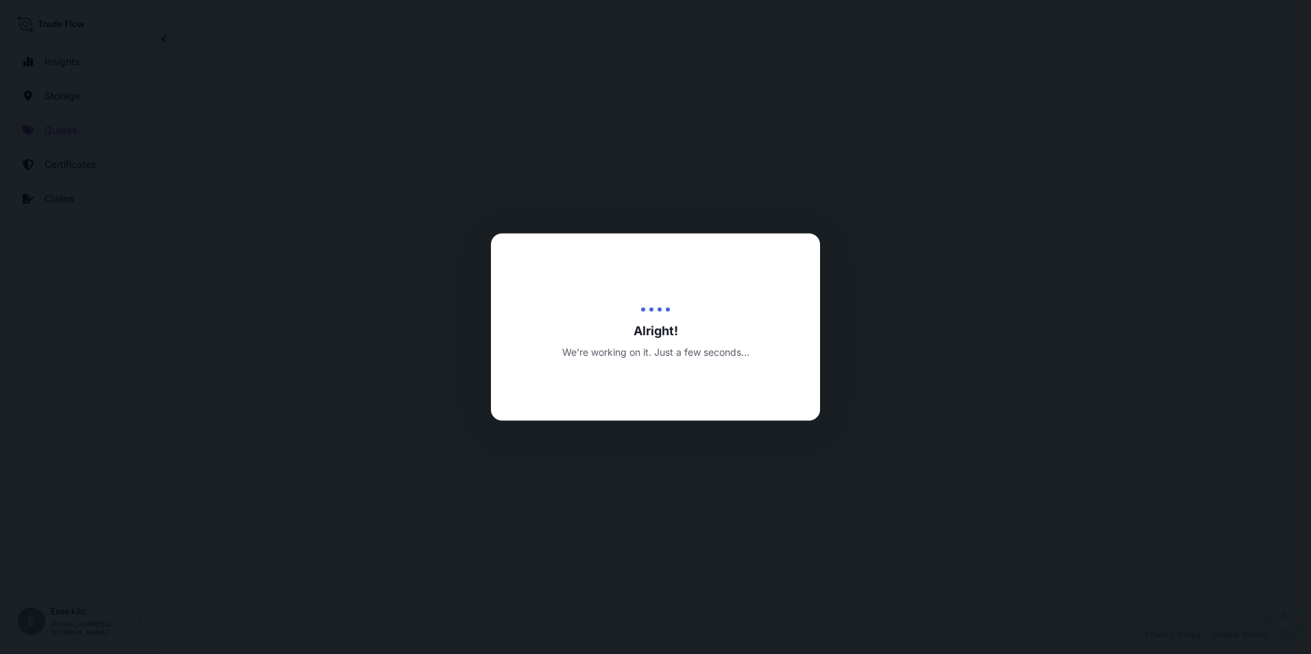
select select "Inland"
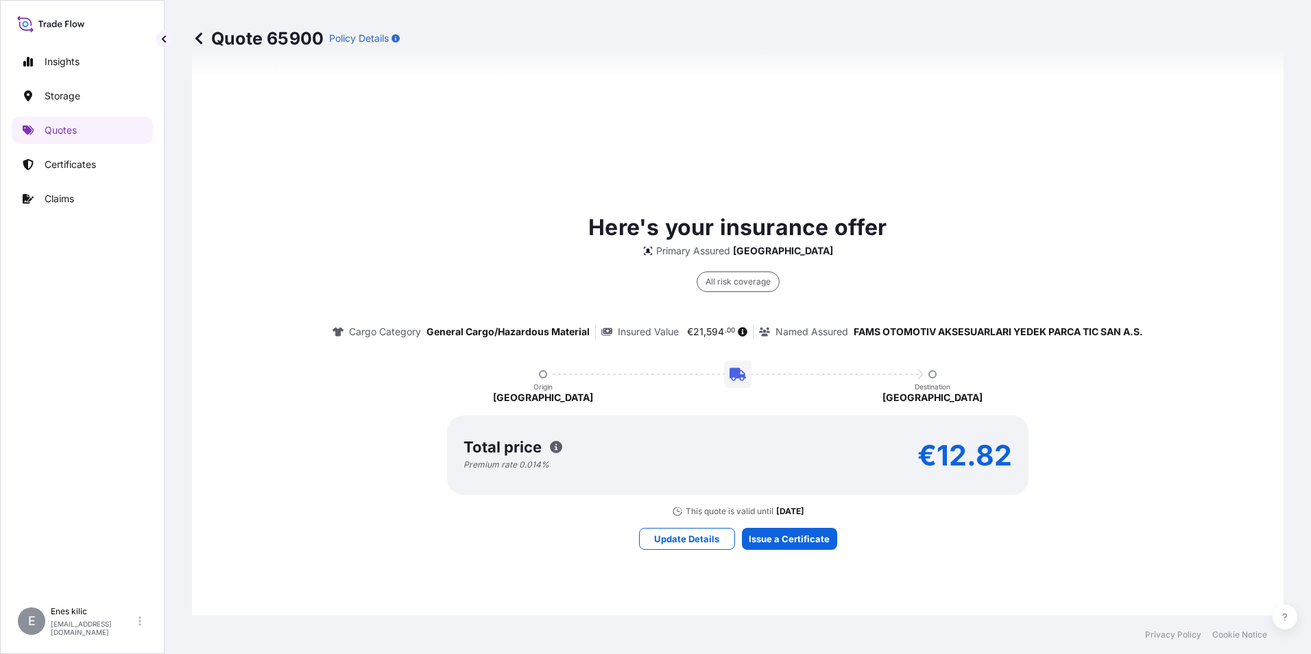
scroll to position [864, 0]
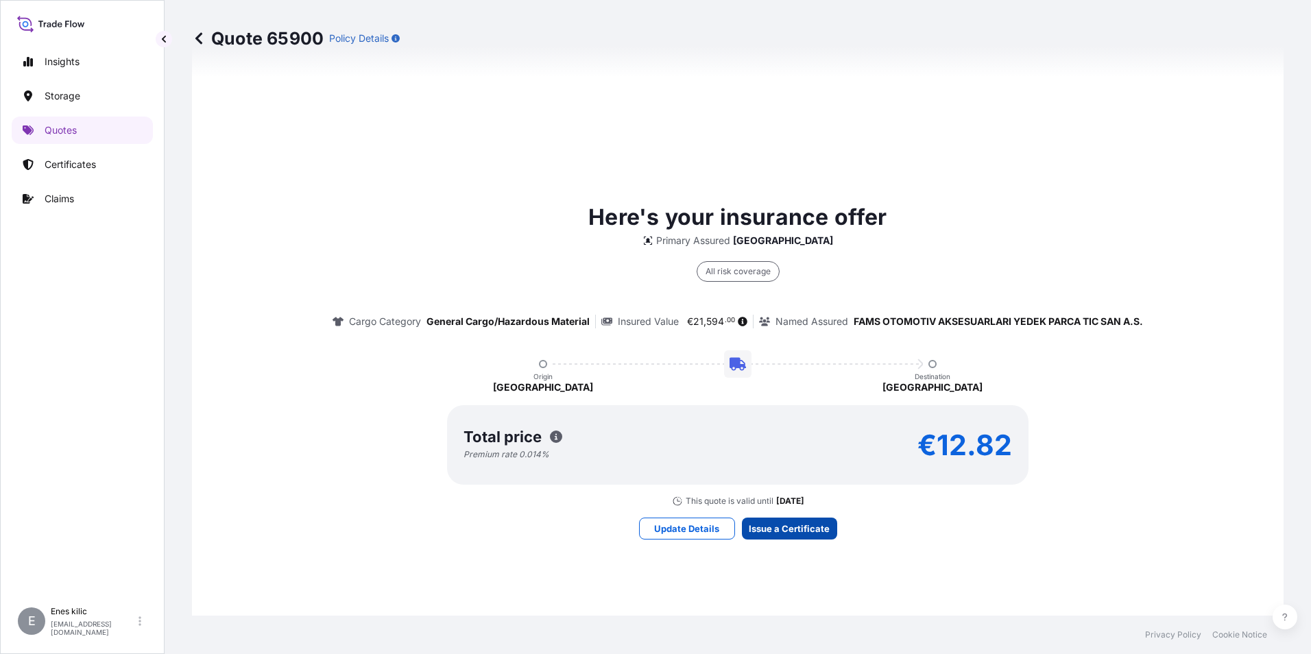
click at [827, 539] on div "Update Details Issue a Certificate" at bounding box center [738, 529] width 198 height 22
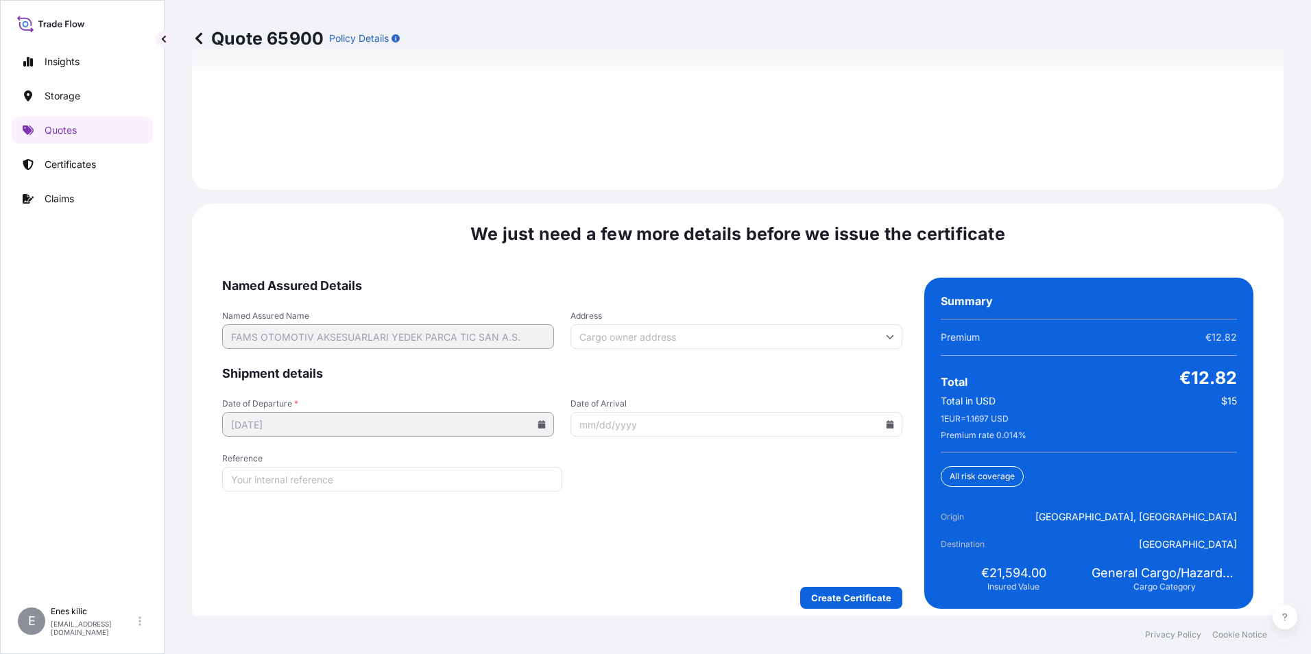
scroll to position [2002, 0]
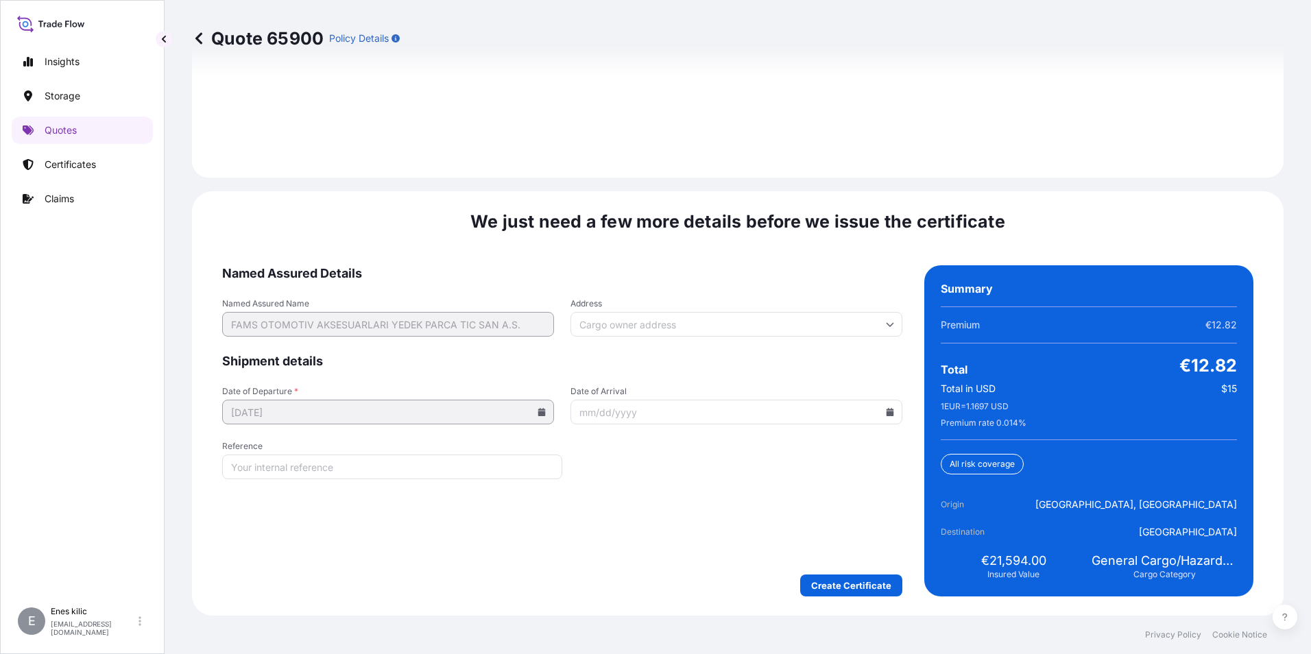
click at [886, 620] on footer "Privacy Policy Cookie Notice" at bounding box center [738, 635] width 1146 height 38
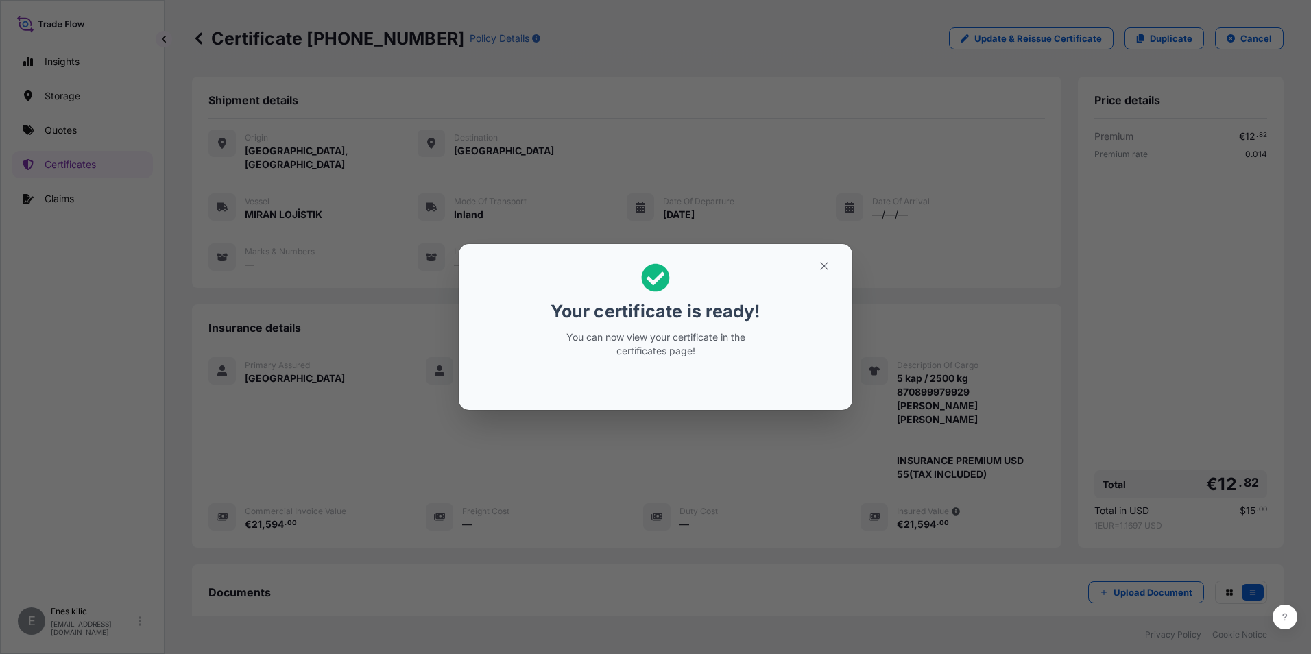
click at [821, 265] on icon "button" at bounding box center [824, 266] width 12 height 12
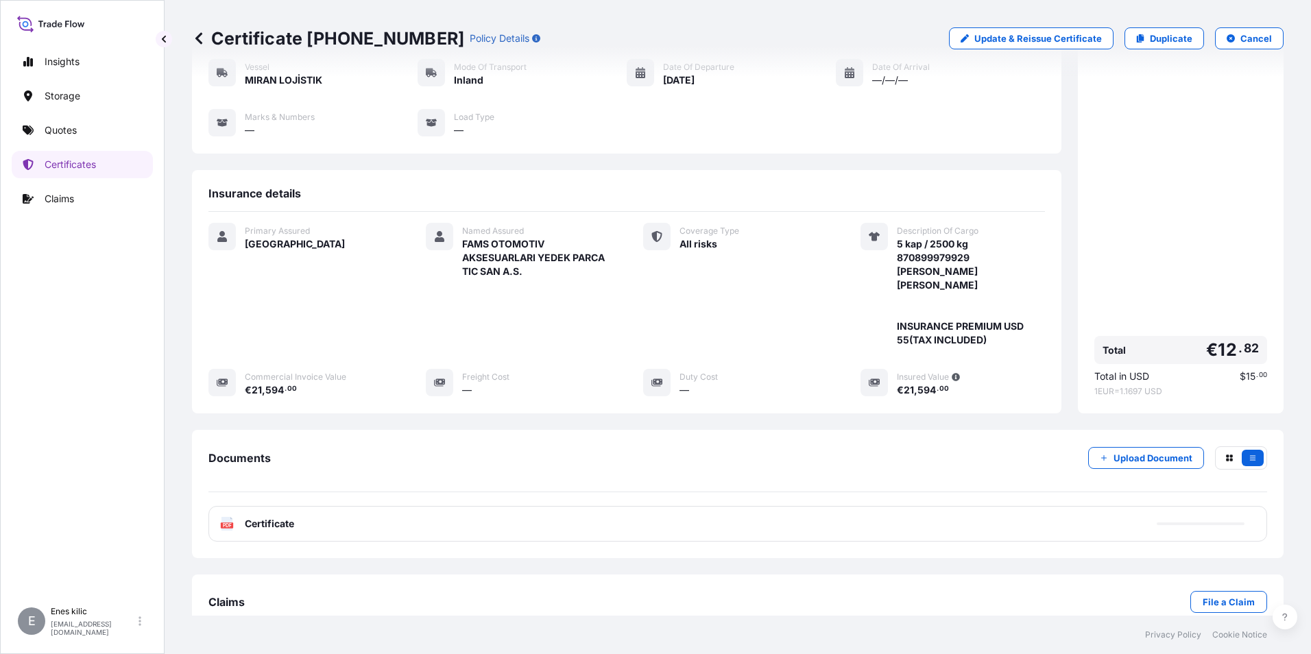
scroll to position [135, 0]
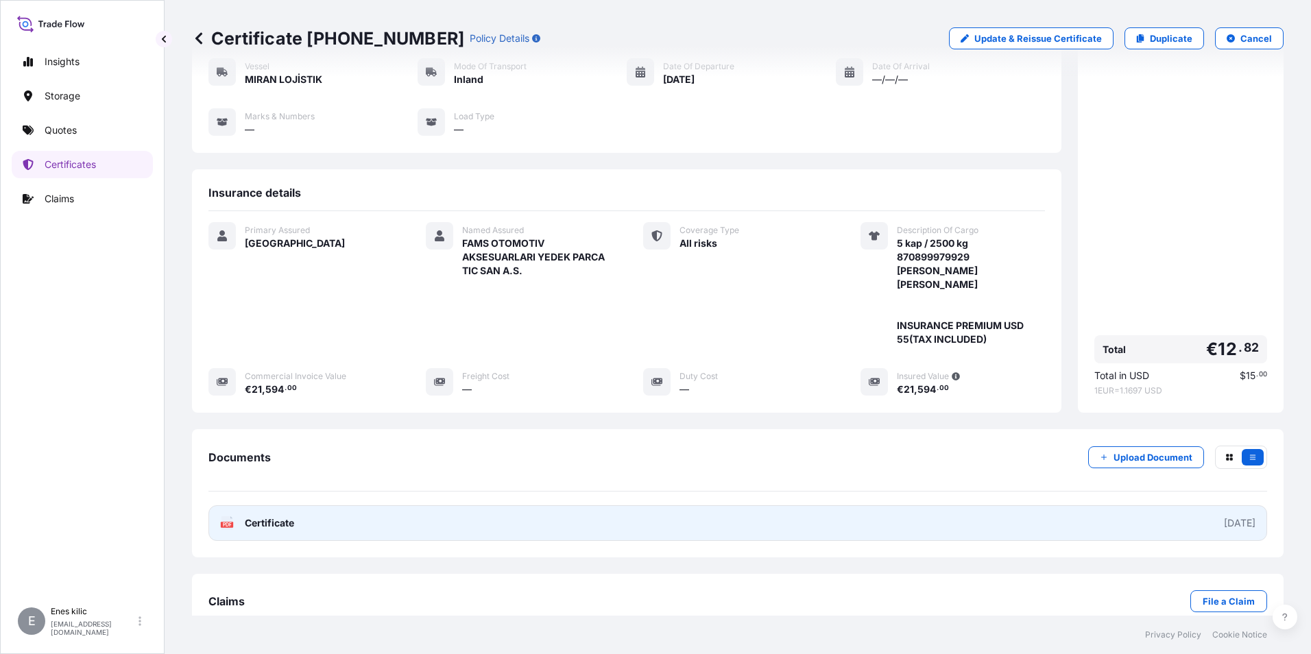
click at [276, 516] on span "Certificate" at bounding box center [269, 523] width 49 height 14
